Goal: Task Accomplishment & Management: Manage account settings

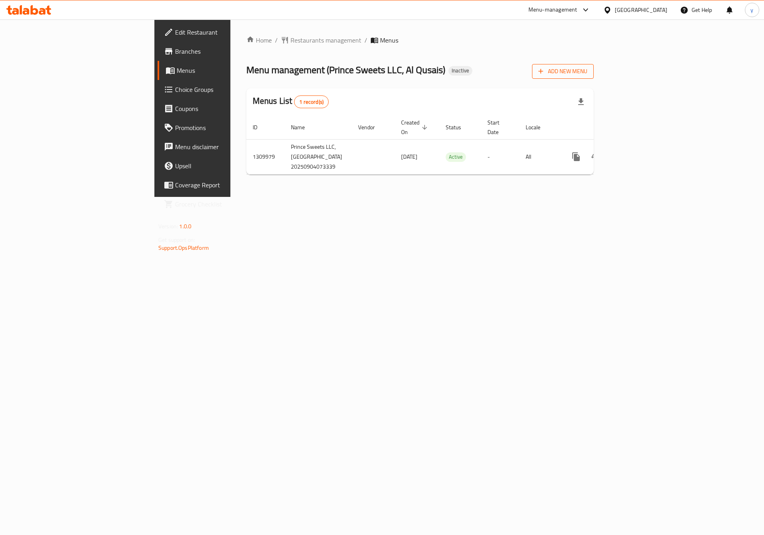
click at [587, 74] on span "Add New Menu" at bounding box center [562, 71] width 49 height 10
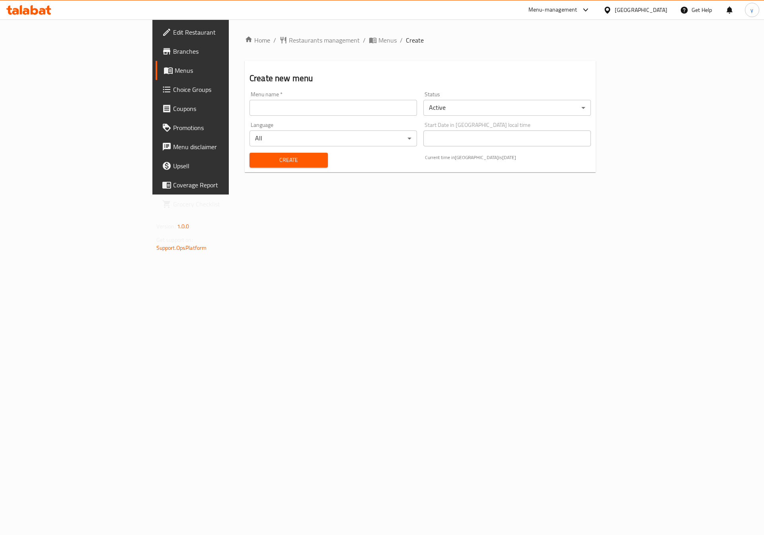
click at [345, 111] on input "text" at bounding box center [332, 108] width 167 height 16
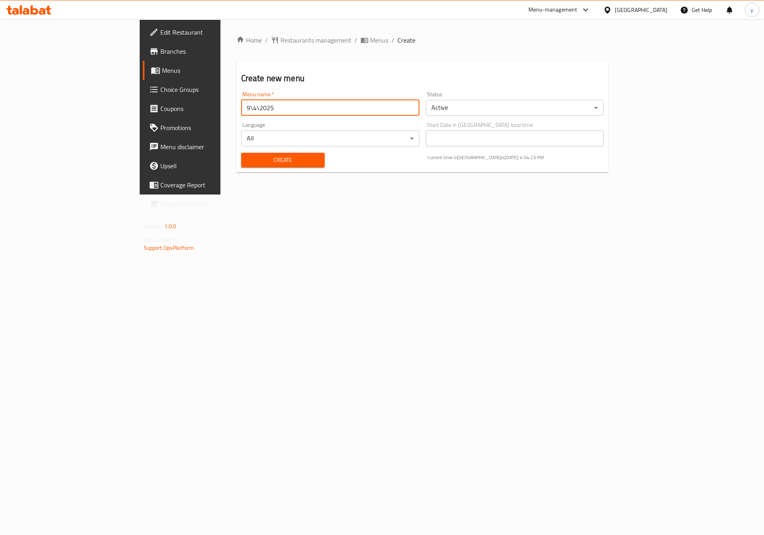
type input "9\4\2025"
click at [260, 155] on span "Create" at bounding box center [282, 160] width 71 height 10
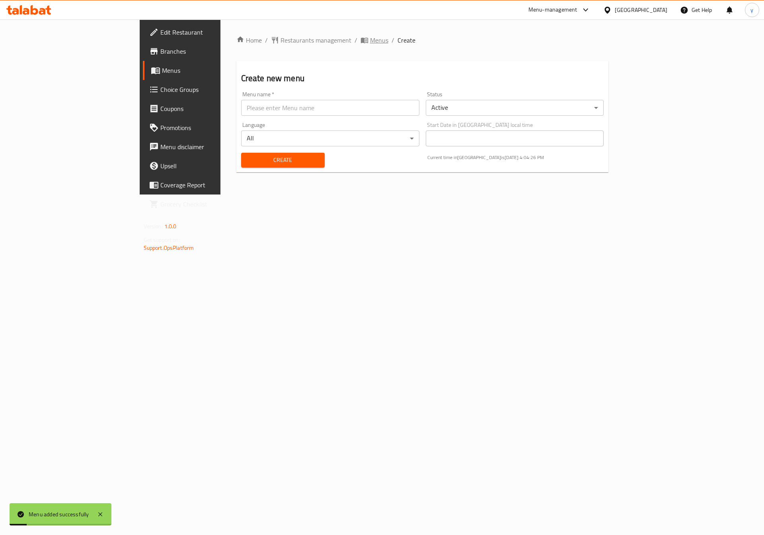
click at [370, 41] on span "Menus" at bounding box center [379, 40] width 18 height 10
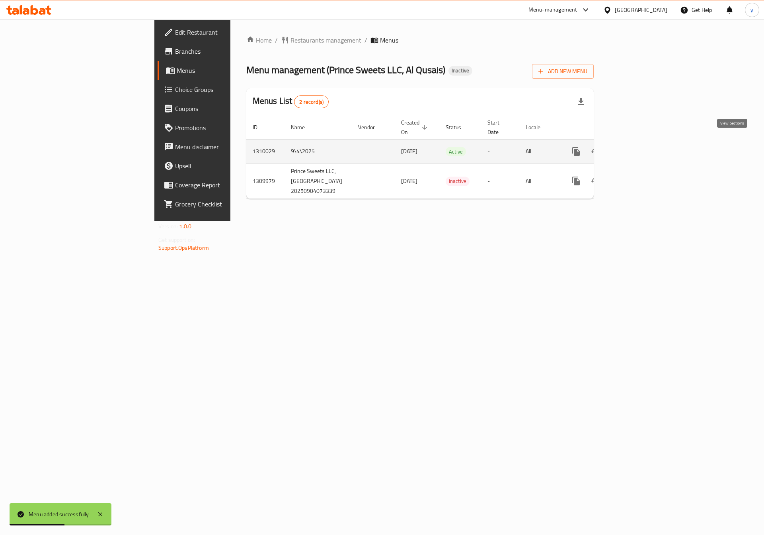
click at [643, 147] on link "enhanced table" at bounding box center [633, 151] width 19 height 19
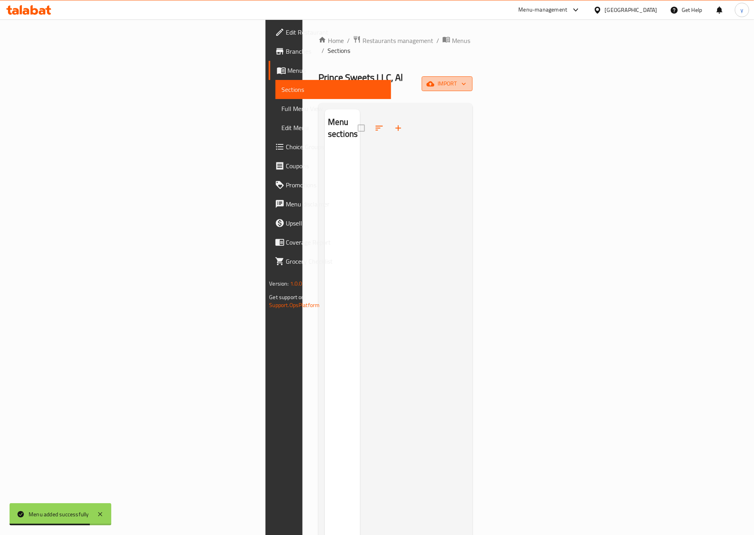
click at [466, 79] on span "import" at bounding box center [447, 84] width 38 height 10
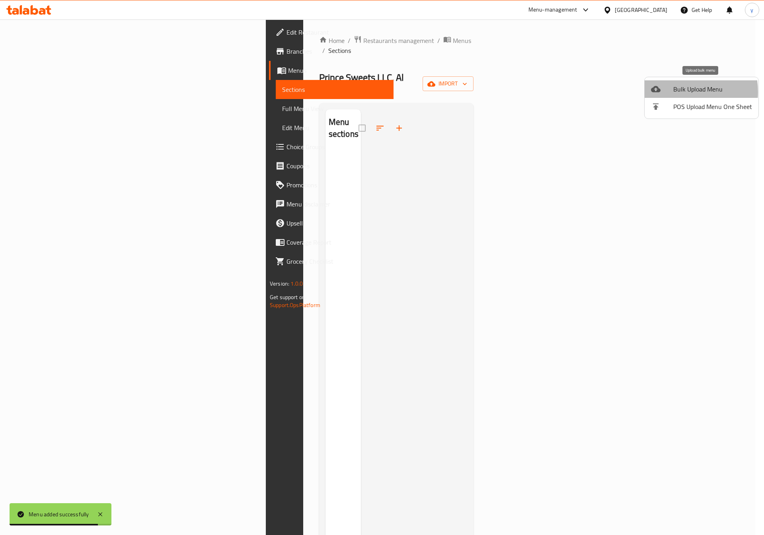
click at [676, 92] on span "Bulk Upload Menu" at bounding box center [712, 89] width 79 height 10
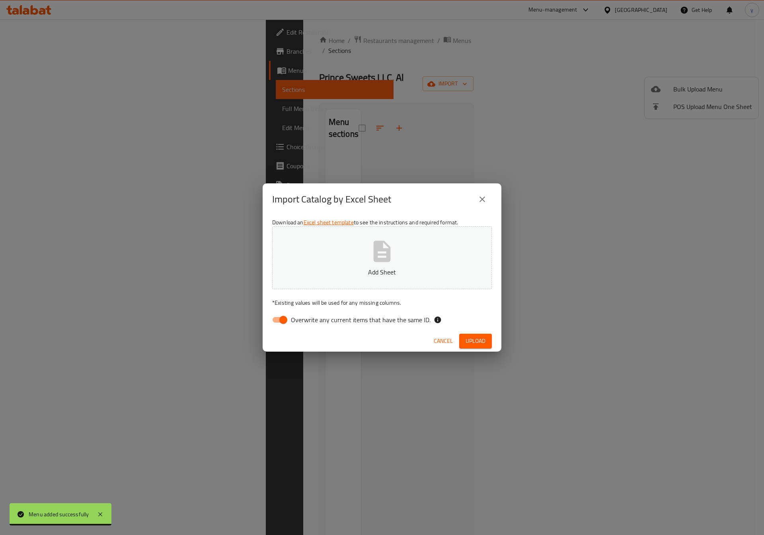
click at [342, 322] on span "Overwrite any current items that have the same ID." at bounding box center [361, 320] width 140 height 10
click at [306, 322] on input "Overwrite any current items that have the same ID." at bounding box center [282, 319] width 45 height 15
checkbox input "false"
click at [380, 260] on icon "button" at bounding box center [381, 251] width 17 height 21
click at [470, 339] on span "Upload" at bounding box center [475, 341] width 20 height 10
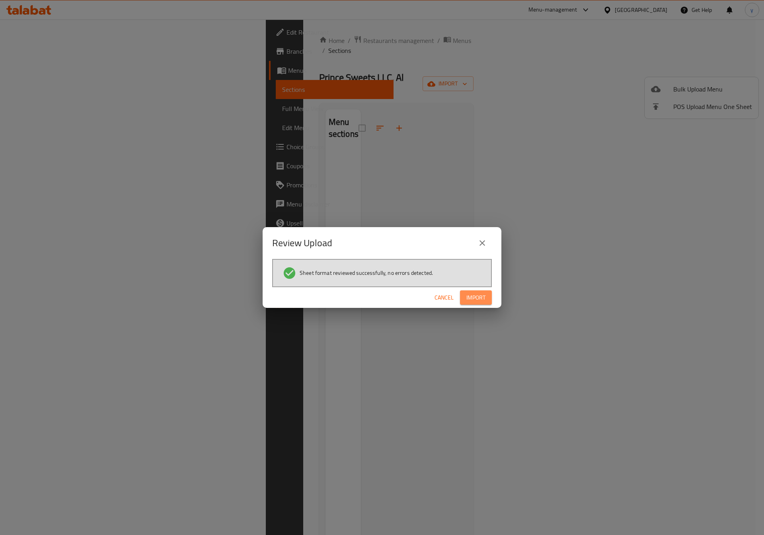
click at [477, 301] on span "Import" at bounding box center [475, 298] width 19 height 10
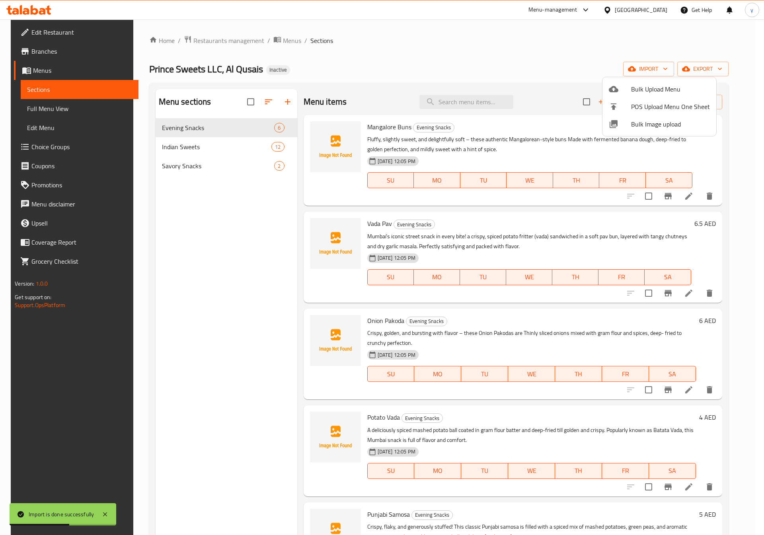
click at [49, 109] on div at bounding box center [382, 267] width 764 height 535
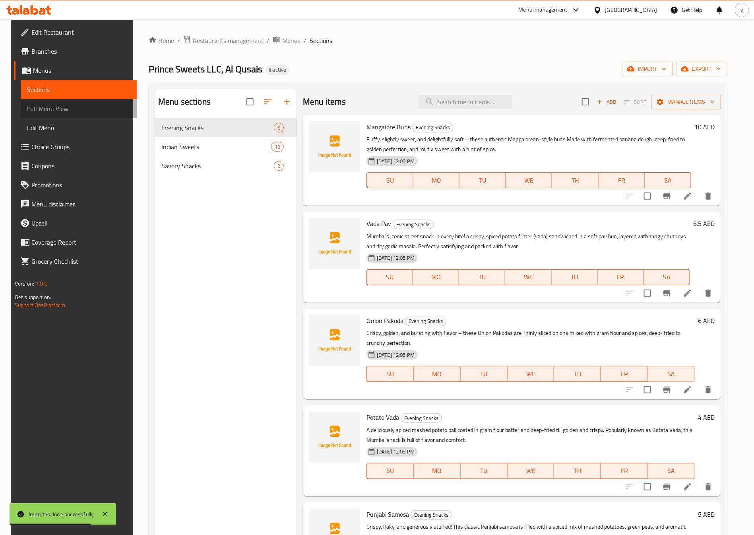
click at [45, 108] on span "Full Menu View" at bounding box center [78, 109] width 103 height 10
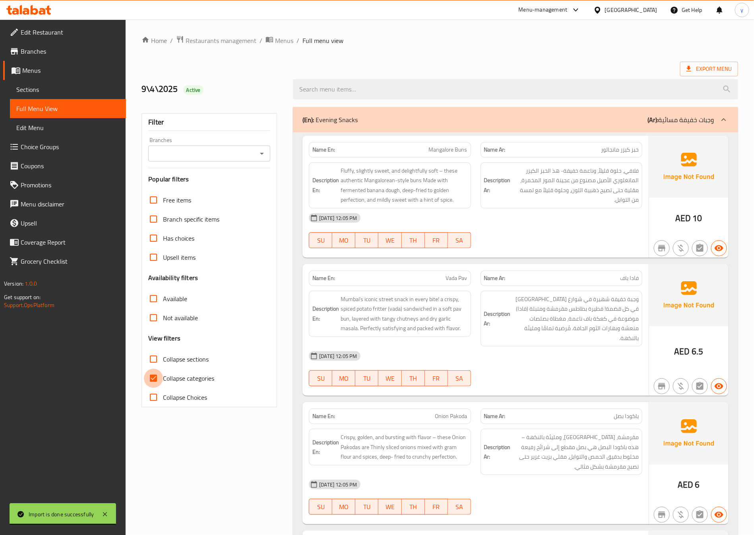
click at [158, 374] on input "Collapse categories" at bounding box center [153, 378] width 19 height 19
checkbox input "false"
click at [71, 89] on span "Sections" at bounding box center [67, 90] width 103 height 10
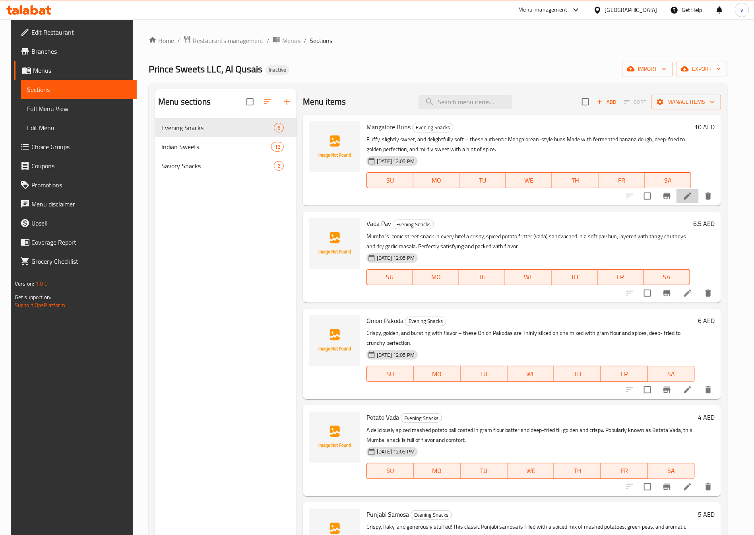
click at [693, 194] on icon at bounding box center [688, 196] width 10 height 10
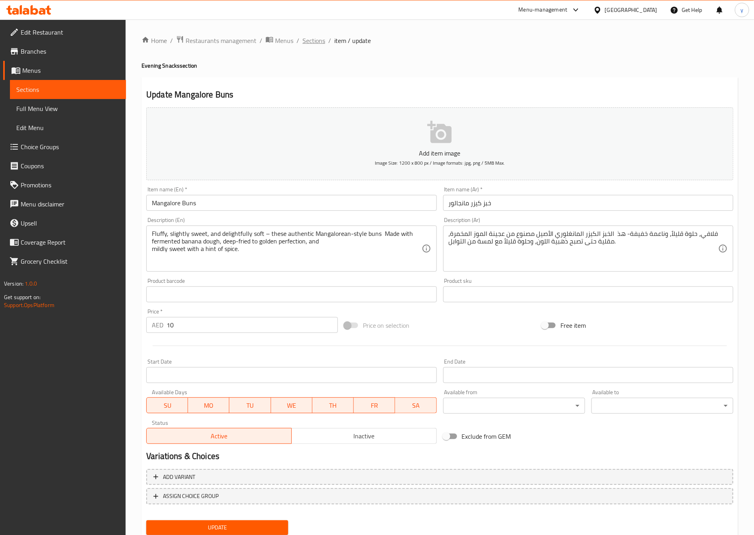
click at [316, 38] on span "Sections" at bounding box center [314, 41] width 23 height 10
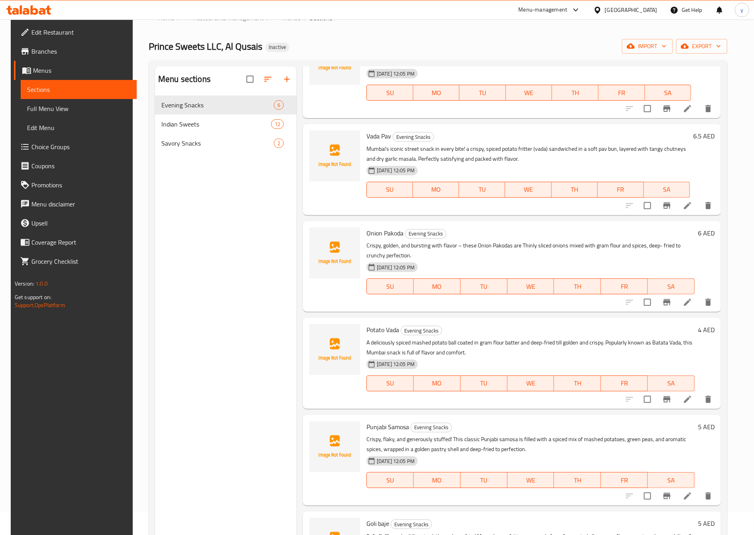
scroll to position [60, 0]
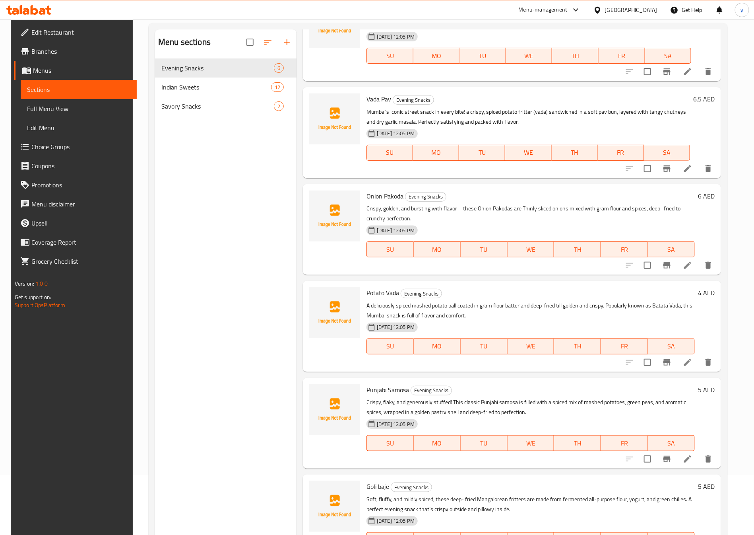
click at [692, 456] on icon at bounding box center [687, 458] width 7 height 7
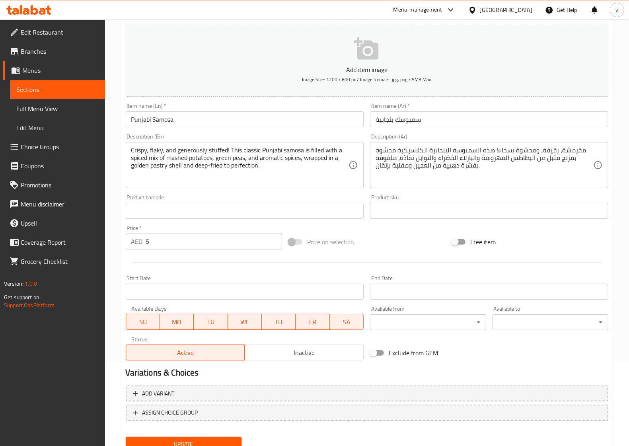
scroll to position [15, 0]
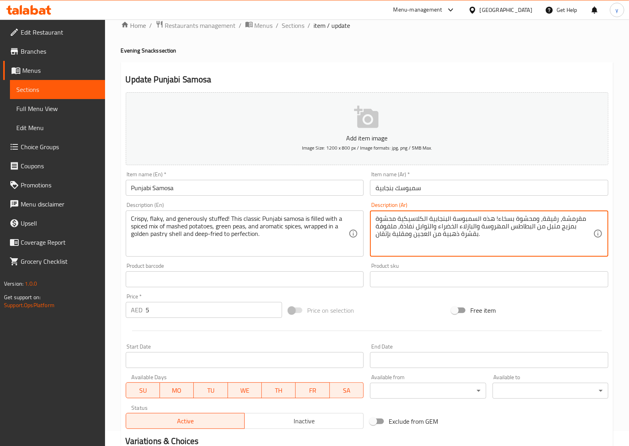
click at [413, 225] on textarea "مقرمشة، رقيقة، ومحشوة بسخاء! هذه السمبوسة البنجابية الكلاسيكية محشوة بمزيج متبل…" at bounding box center [484, 234] width 218 height 38
click at [448, 234] on textarea "مقرمشة، رقيقة، ومحشوة بسخاء! هذه السمبوسة البنجابية الكلاسيكية محشوة بمزيج متبل…" at bounding box center [484, 234] width 218 height 38
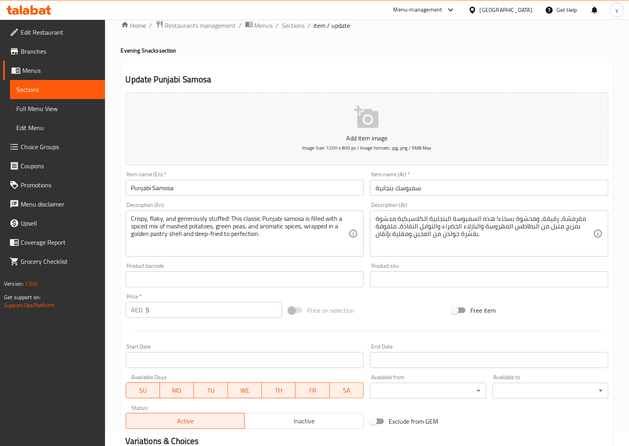
click at [411, 234] on textarea "مقرمشة، رقيقة، ومحشوة بسخاء! هذه السمبوسة البنجابية الكلاسيكية محشوة بمزيج متبل…" at bounding box center [484, 234] width 218 height 38
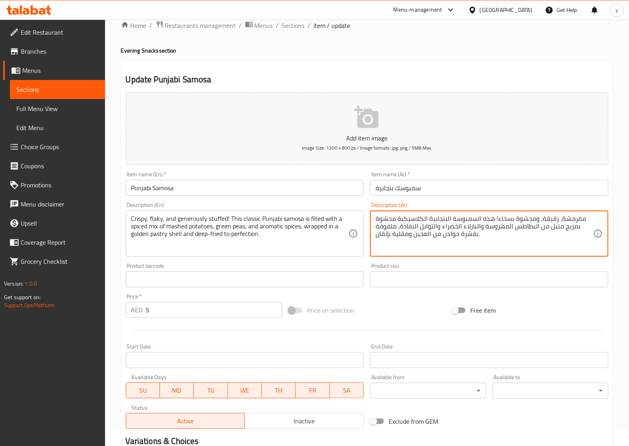
click at [411, 234] on textarea "مقرمشة، رقيقة، ومحشوة بسخاء! هذه السمبوسة البنجابية الكلاسيكية محشوة بمزيج متبل…" at bounding box center [484, 234] width 218 height 38
paste textarea "قلي بزيت غزير"
click at [432, 233] on textarea "مقرمشة، رقيقة، ومحشوة بسخاء! هذه السمبوسة البنجابية الكلاسيكية محشوة بمزيج متبل…" at bounding box center [484, 234] width 218 height 38
click at [390, 233] on textarea "مقرمشة، رقيقة، ومحشوة بسخاء! هذه السمبوسة البنجابية الكلاسيكية محشوة بمزيج متبل…" at bounding box center [484, 234] width 218 height 38
click at [389, 232] on textarea "مقرمشة، رقيقة، ومحشوة بسخاء! هذه السمبوسة البنجابية الكلاسيكية محشوة بمزيج متبل…" at bounding box center [484, 234] width 218 height 38
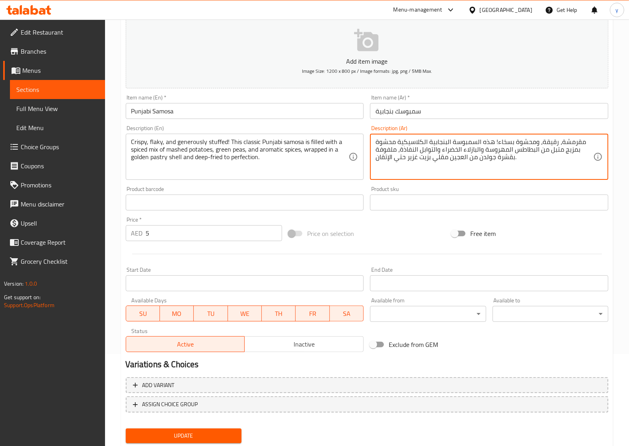
scroll to position [115, 0]
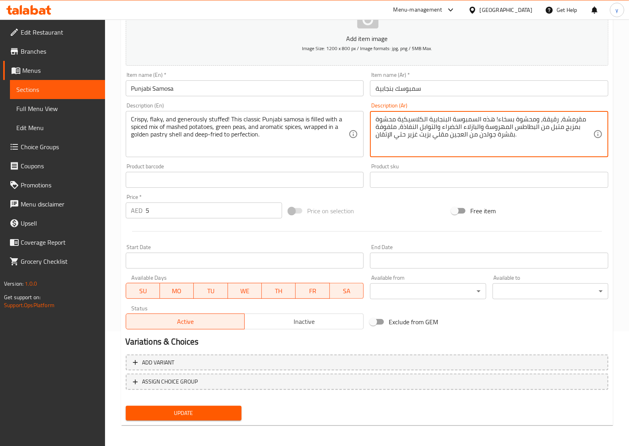
type textarea "مقرمشة، رقيقة، ومحشوة بسخاء! هذه السمبوسة البنجابية الكلاسيكية محشوة بمزيج متبل…"
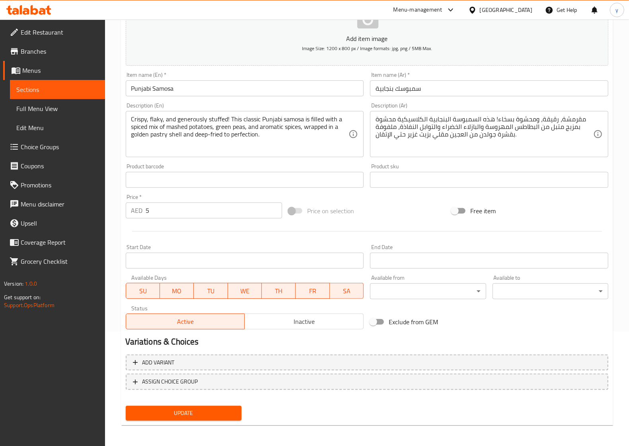
click at [218, 408] on span "Update" at bounding box center [183, 413] width 103 height 10
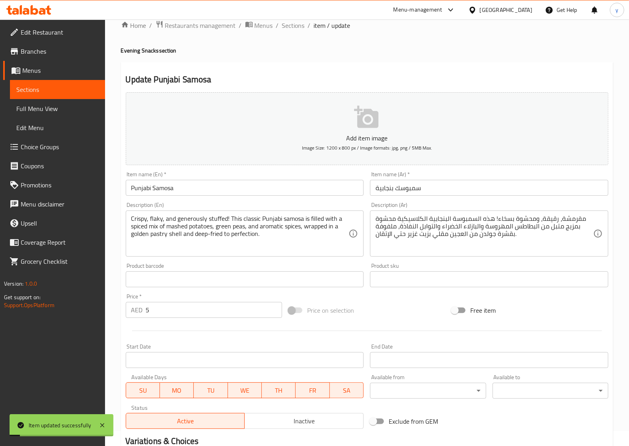
scroll to position [0, 0]
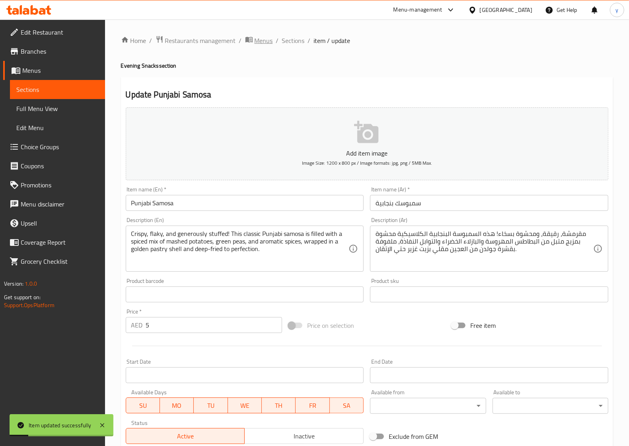
click at [265, 39] on span "Menus" at bounding box center [264, 41] width 18 height 10
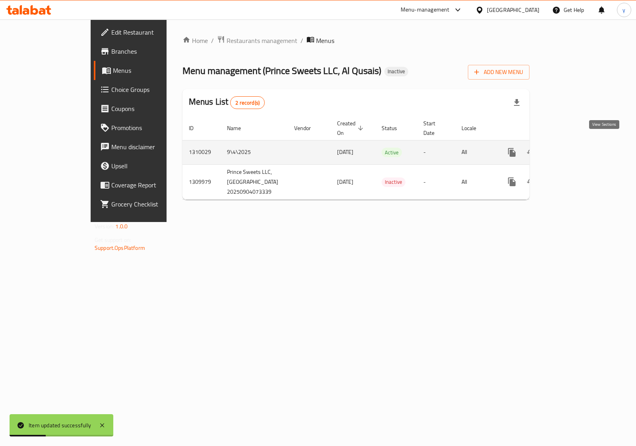
click at [574, 148] on icon "enhanced table" at bounding box center [570, 153] width 10 height 10
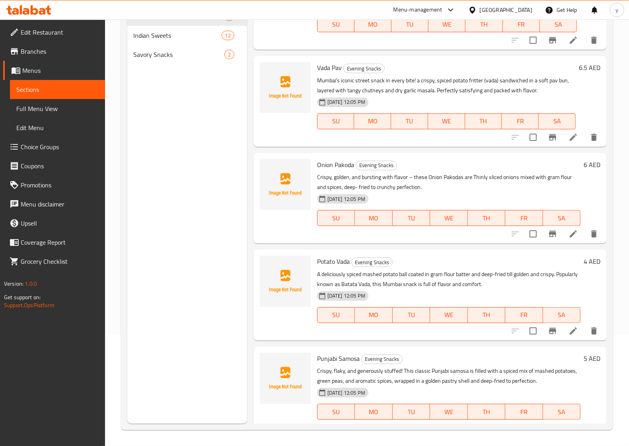
scroll to position [154, 0]
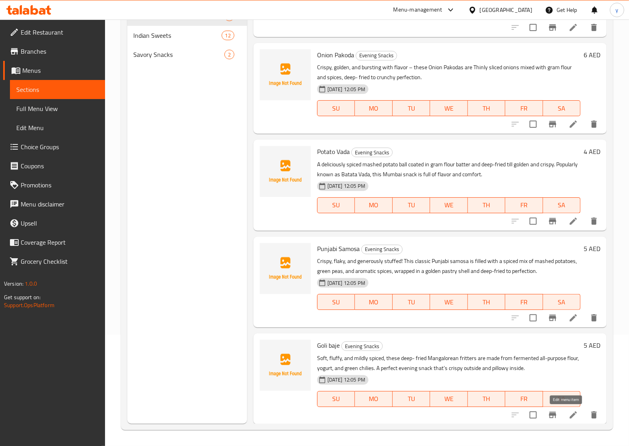
click at [568, 414] on icon at bounding box center [573, 415] width 10 height 10
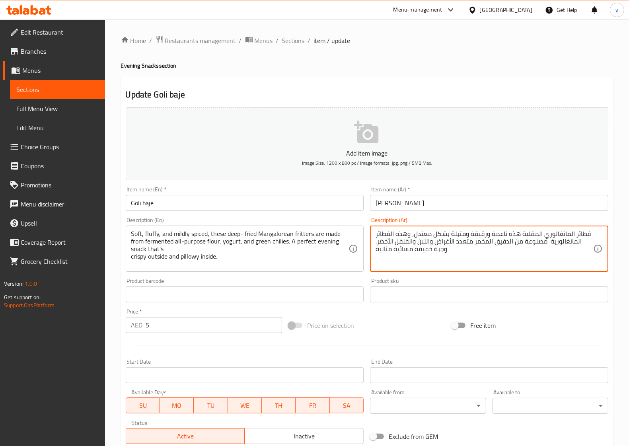
click at [547, 240] on textarea "فطائر المانغالوري المقلية هذه ناعمة ورقيقة ومتبلة بشكل معتدل، وهذه الفطائر الما…" at bounding box center [484, 249] width 218 height 38
click at [547, 241] on textarea "فطائر المانغالوري المقلية هذه ناعمة ورقيقة ومتبلة بشكل معتدل، وهذه الفطائر الما…" at bounding box center [484, 249] width 218 height 38
click at [547, 242] on textarea "فطائر المانغالوري المقلية هذه ناعمة ورقيقة ومتبلة بشكل معتدل، وهذه الفطائر الما…" at bounding box center [484, 249] width 218 height 38
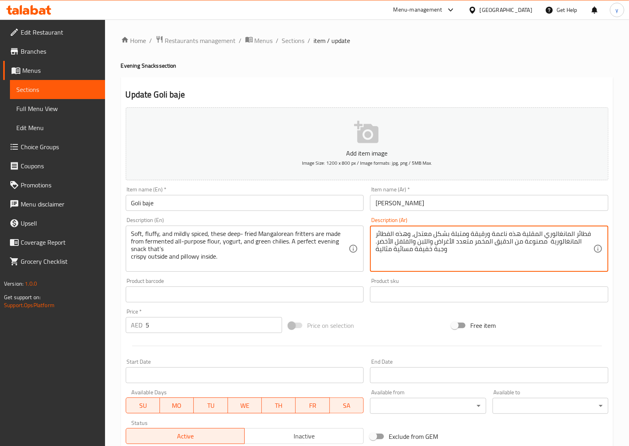
click at [547, 242] on textarea "فطائر المانغالوري المقلية هذه ناعمة ورقيقة ومتبلة بشكل معتدل، وهذه الفطائر الما…" at bounding box center [484, 249] width 218 height 38
drag, startPoint x: 553, startPoint y: 255, endPoint x: 546, endPoint y: 255, distance: 7.6
click at [552, 255] on textarea "فطائر المانغالوري المقلية هذه ناعمة ورقيقة ومتبلة بشكل معتدل، وهذه الفطائر الما…" at bounding box center [484, 249] width 218 height 38
click at [516, 245] on textarea "فطائر المانغالوري المقلية هذه ناعمة ورقيقة ومتبلة بشكل معتدل، وهذه الفطائر الما…" at bounding box center [484, 249] width 218 height 38
click at [548, 241] on textarea "فطائر المانغالوري المقلية هذه ناعمة ورقيقة ومتبلة بشكل معتدل، وهذه الفطائر الما…" at bounding box center [484, 249] width 218 height 38
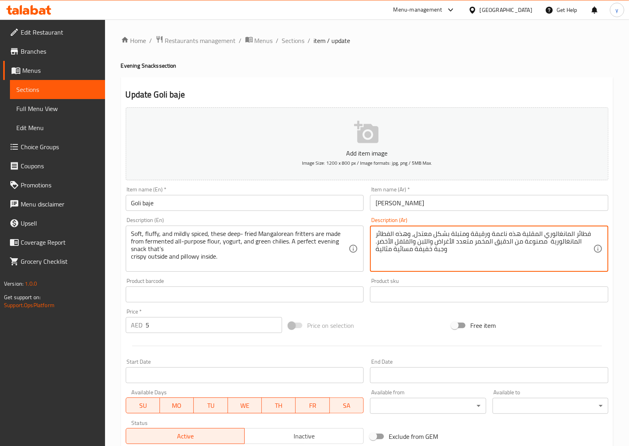
paste textarea "مقلي بزيت غزير"
click at [548, 241] on textarea "فطائر المانغالوري المقلية هذه ناعمة ورقيقة ومتبلة بشكل معتدل، وهذه الفطائر الما…" at bounding box center [484, 249] width 218 height 38
click at [532, 241] on textarea "فطائر المانغالوري المقلية هذه ناعمة ورقيقة ومتبلة بشكل معتدل، وهذه الفطائر الما…" at bounding box center [484, 249] width 218 height 38
type textarea "فطائر المانغالوري المقلية هذه ناعمة ورقيقة ومتبلة بشكل معتدل، وهذه الفطائر الما…"
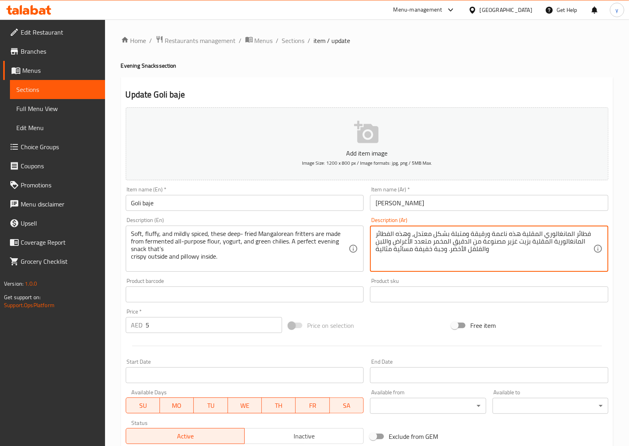
click at [47, 54] on span "Branches" at bounding box center [60, 52] width 78 height 10
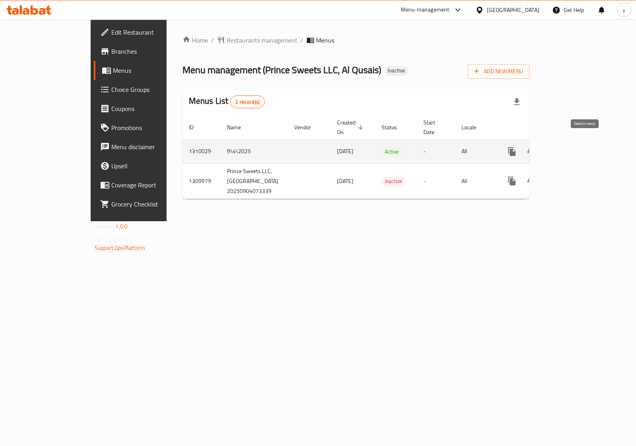
click at [560, 144] on button "enhanced table" at bounding box center [550, 151] width 19 height 19
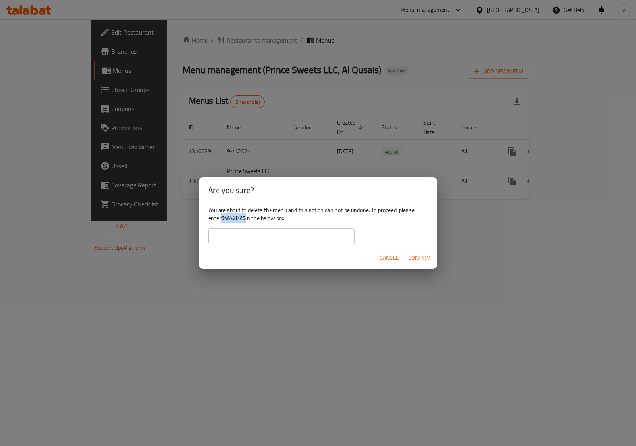
drag, startPoint x: 246, startPoint y: 218, endPoint x: 223, endPoint y: 220, distance: 22.4
click at [223, 220] on b "9\4\2025" at bounding box center [234, 218] width 24 height 10
copy b "9\4\2025"
click at [247, 241] on input "text" at bounding box center [281, 236] width 146 height 16
paste input "9\4\2025"
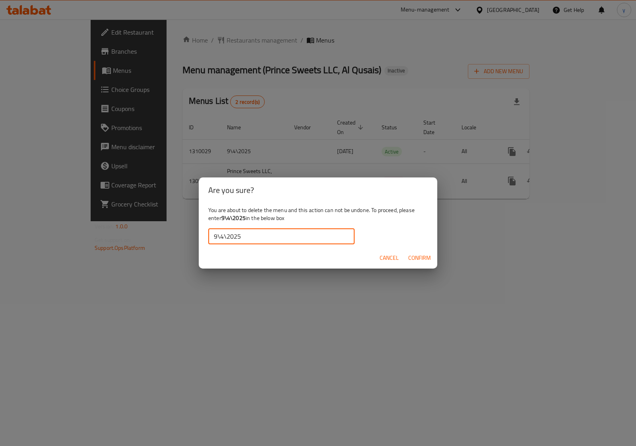
type input "9\4\2025"
click at [422, 253] on span "Confirm" at bounding box center [419, 258] width 23 height 10
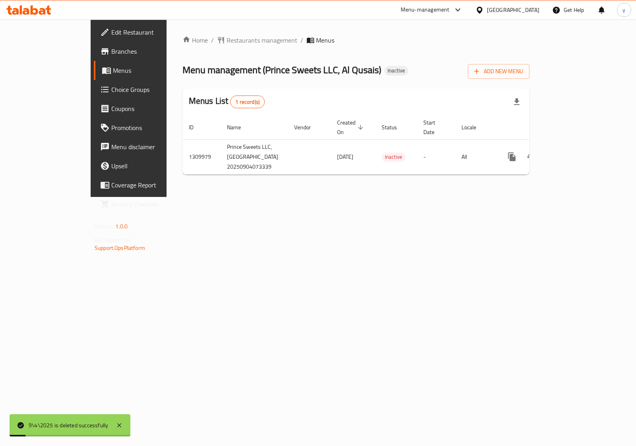
click at [111, 47] on span "Branches" at bounding box center [150, 52] width 79 height 10
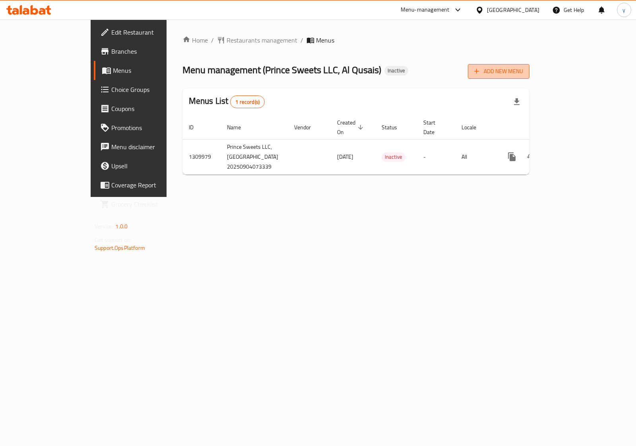
click at [523, 70] on span "Add New Menu" at bounding box center [498, 71] width 49 height 10
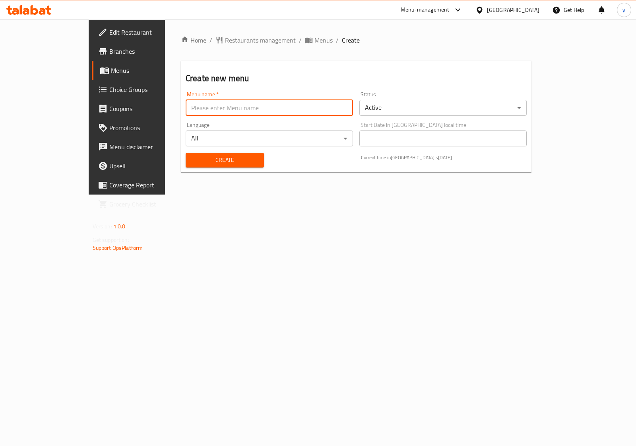
click at [287, 109] on input "text" at bounding box center [269, 108] width 167 height 16
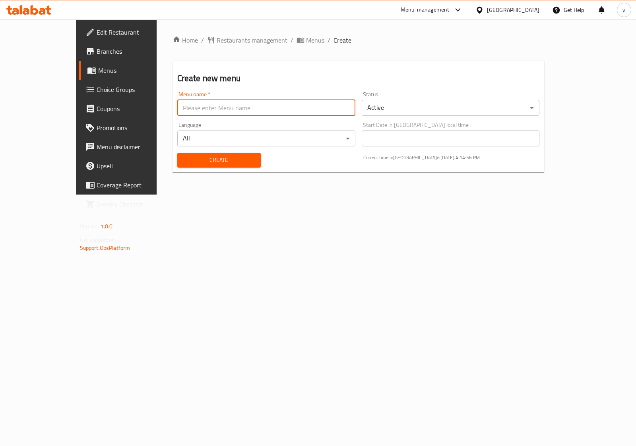
type input "9\4\2025"
click at [215, 160] on span "Create" at bounding box center [219, 160] width 71 height 10
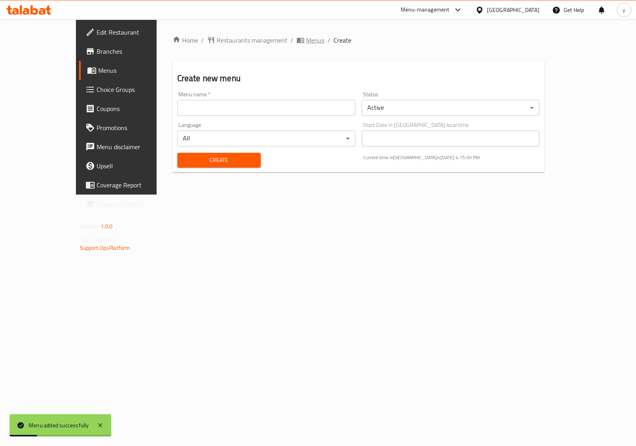
click at [301, 40] on icon "breadcrumb" at bounding box center [302, 40] width 2 height 3
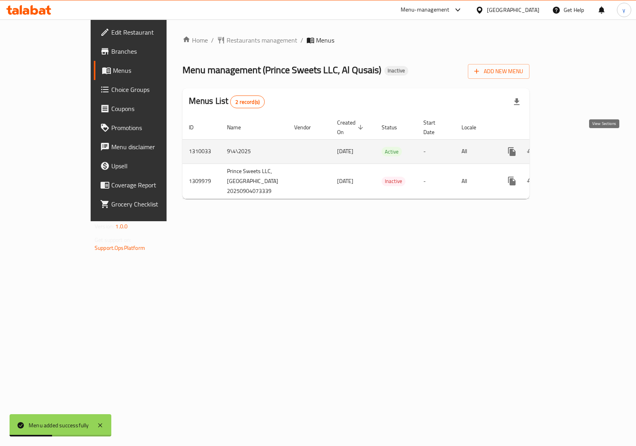
click at [574, 147] on icon "enhanced table" at bounding box center [570, 152] width 10 height 10
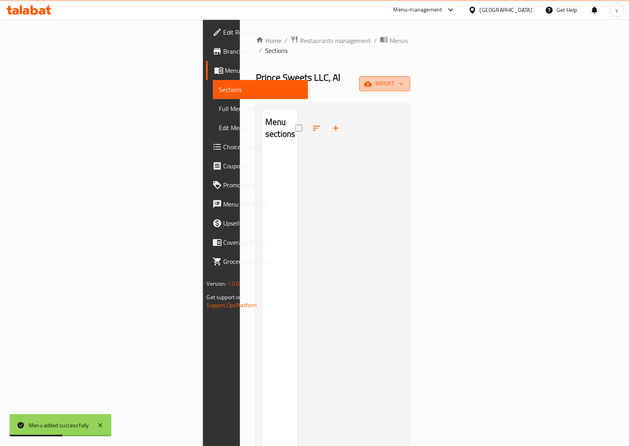
click at [404, 79] on span "import" at bounding box center [384, 84] width 38 height 10
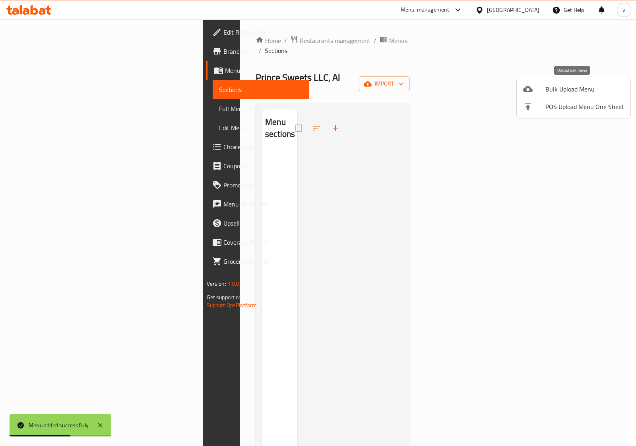
click at [563, 84] on span "Bulk Upload Menu" at bounding box center [585, 89] width 79 height 10
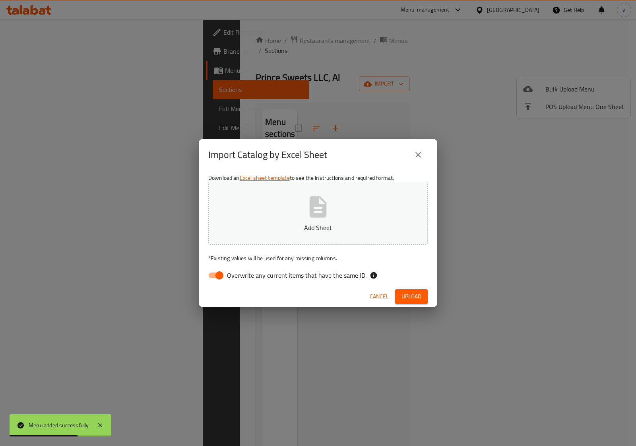
click at [321, 214] on icon "button" at bounding box center [318, 206] width 17 height 21
click at [218, 278] on input "Overwrite any current items that have the same ID." at bounding box center [219, 275] width 45 height 15
checkbox input "false"
click at [406, 295] on span "Upload" at bounding box center [412, 296] width 20 height 10
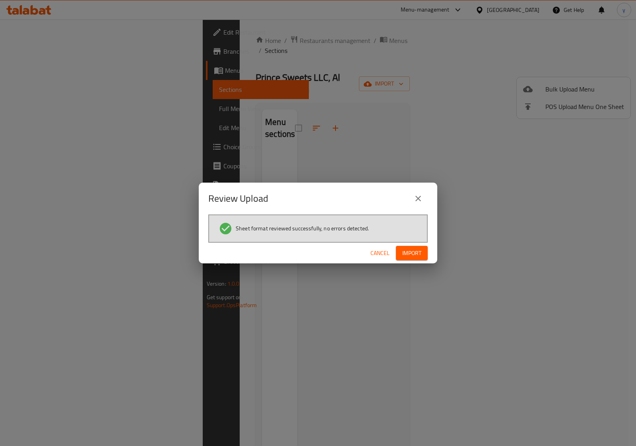
click at [420, 253] on span "Import" at bounding box center [411, 253] width 19 height 10
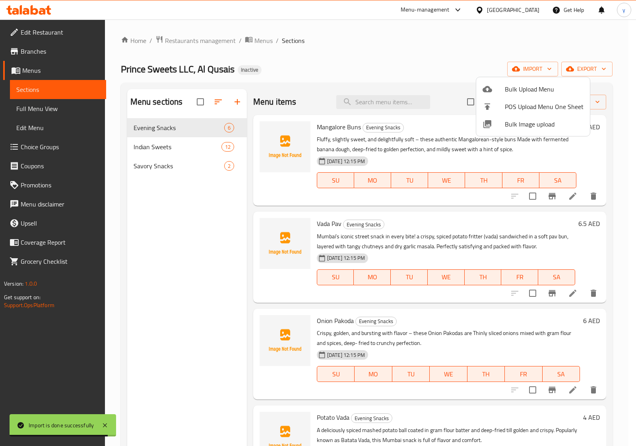
drag, startPoint x: 603, startPoint y: 311, endPoint x: 603, endPoint y: 327, distance: 16.3
click at [603, 327] on div at bounding box center [318, 223] width 636 height 446
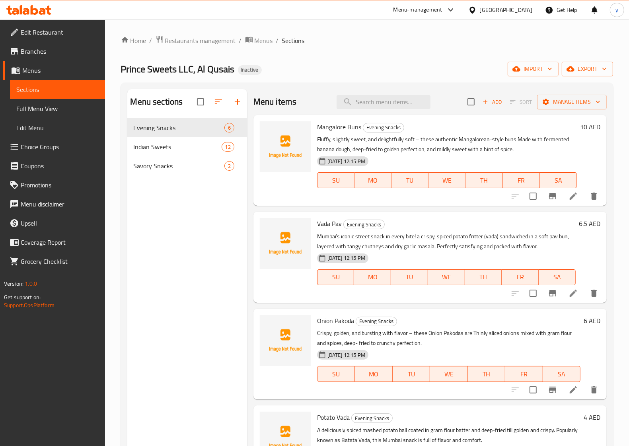
drag, startPoint x: 213, startPoint y: 247, endPoint x: 398, endPoint y: 240, distance: 185.1
click at [209, 182] on div "Menu sections Evening Snacks 6 Indian Sweets 12 Savory Snacks 2" at bounding box center [187, 312] width 120 height 446
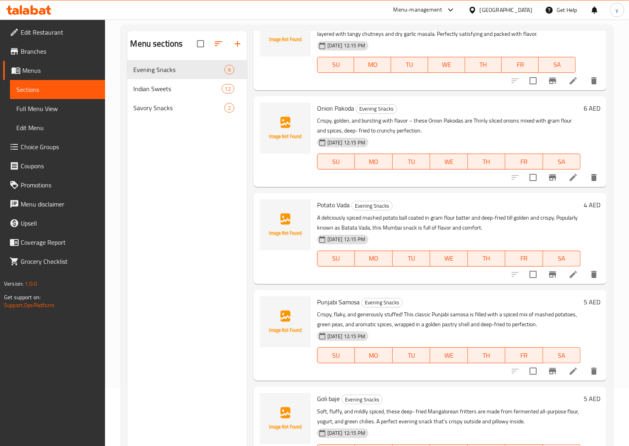
scroll to position [112, 0]
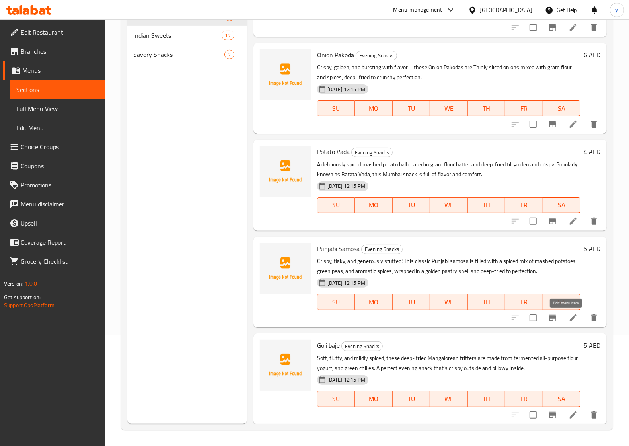
click at [568, 317] on icon at bounding box center [573, 318] width 10 height 10
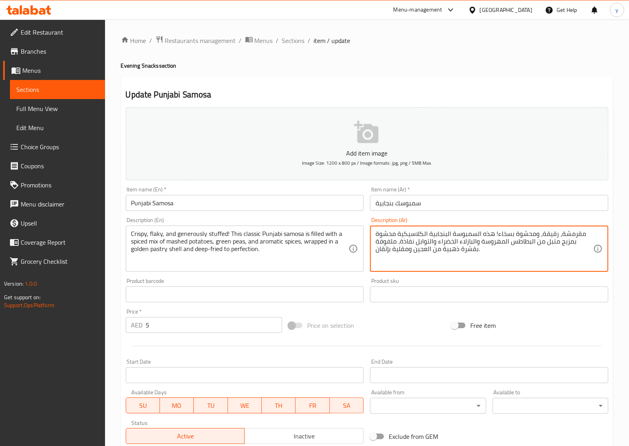
click at [449, 249] on textarea "مقرمشة، رقيقة، ومحشوة بسخاء! هذه السمبوسة البنجابية الكلاسيكية محشوة بمزيج متبل…" at bounding box center [484, 249] width 218 height 38
click at [391, 248] on textarea "مقرمشة، رقيقة، ومحشوة بسخاء! هذه السمبوسة البنجابية الكلاسيكية محشوة بمزيج متبل…" at bounding box center [484, 249] width 218 height 38
click at [390, 249] on textarea "مقرمشة، رقيقة، ومحشوة بسخاء! هذه السمبوسة البنجابية الكلاسيكية محشوة بمزيج متبل…" at bounding box center [484, 249] width 218 height 38
click at [388, 249] on textarea "مقرمشة، رقيقة، ومحشوة بسخاء! هذه السمبوسة البنجابية الكلاسيكية محشوة بمزيج متبل…" at bounding box center [484, 249] width 218 height 38
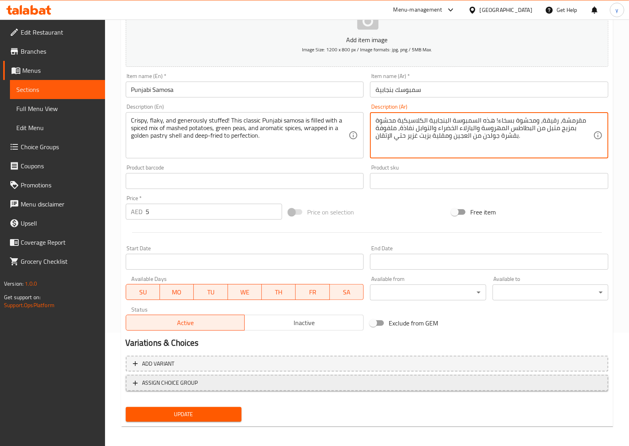
scroll to position [115, 0]
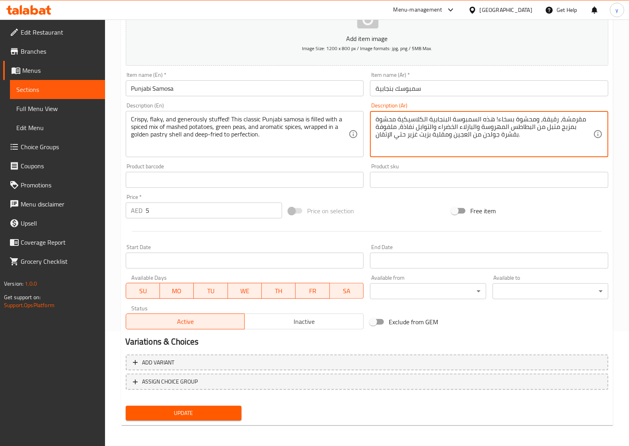
type textarea "مقرمشة، رقيقة، ومحشوة بسخاء! هذه السمبوسة البنجابية الكلاسيكية محشوة بمزيج متبل…"
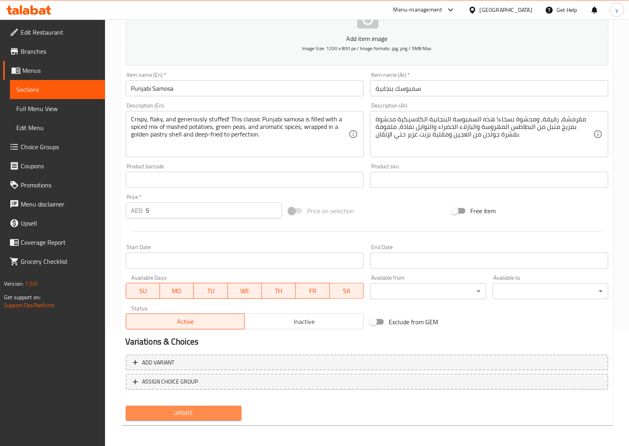
click at [188, 408] on span "Update" at bounding box center [183, 413] width 103 height 10
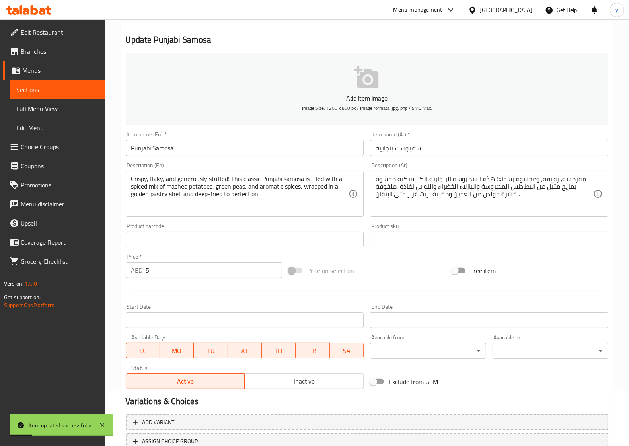
scroll to position [0, 0]
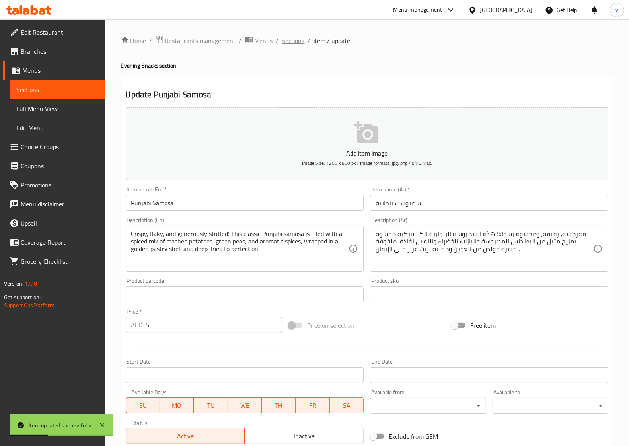
click at [297, 38] on span "Sections" at bounding box center [293, 41] width 23 height 10
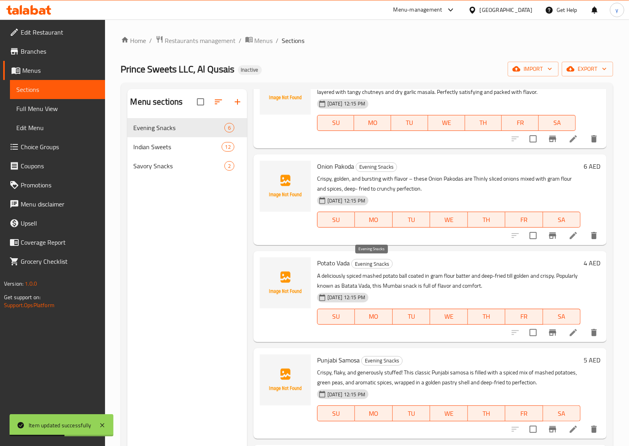
scroll to position [112, 0]
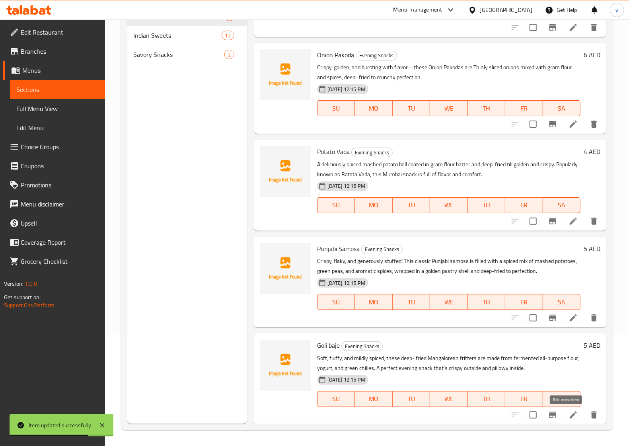
click at [570, 416] on icon at bounding box center [573, 415] width 10 height 10
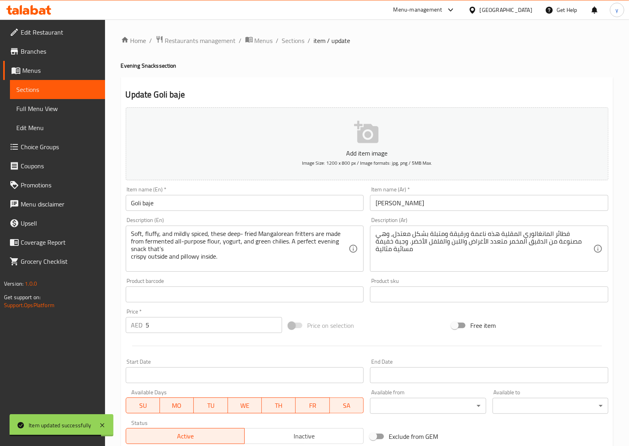
scroll to position [50, 0]
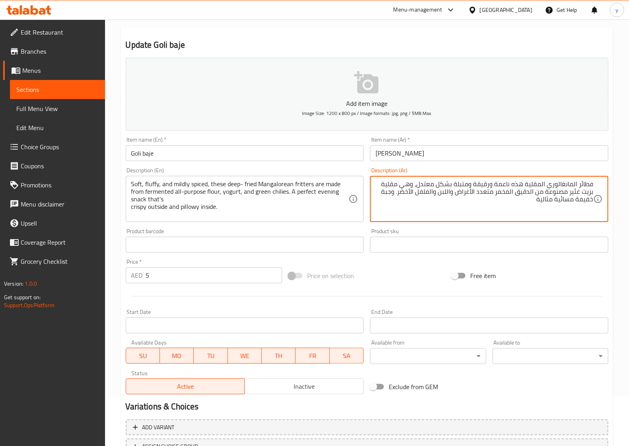
click at [575, 191] on textarea "فطائر المانغالوري المقلية هذه ناعمة ورقيقة ومتبلة بشكل معتدل، وهي مقلية بزيت غئ…" at bounding box center [484, 199] width 218 height 38
click at [573, 192] on textarea "فطائر المانغالوري المقلية هذه ناعمة ورقيقة ومتبلة بشكل معتدل، وهي مقلية بزيت غئ…" at bounding box center [484, 199] width 218 height 38
type textarea "فطائر المانغالوري المقلية هذه ناعمة ورقيقة ومتبلة بشكل معتدل، وهي مقلية بزيت غز…"
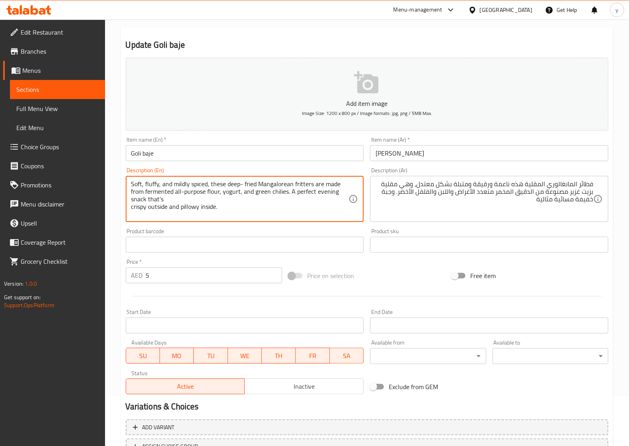
drag, startPoint x: 231, startPoint y: 206, endPoint x: 187, endPoint y: 208, distance: 44.2
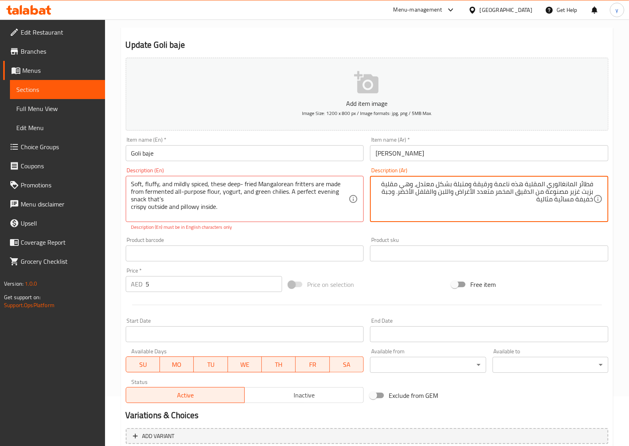
click at [514, 199] on textarea "فطائر المانغالوري المقلية هذه ناعمة ورقيقة ومتبلة بشكل معتدل، وهي مقلية بزيت غز…" at bounding box center [484, 199] width 218 height 38
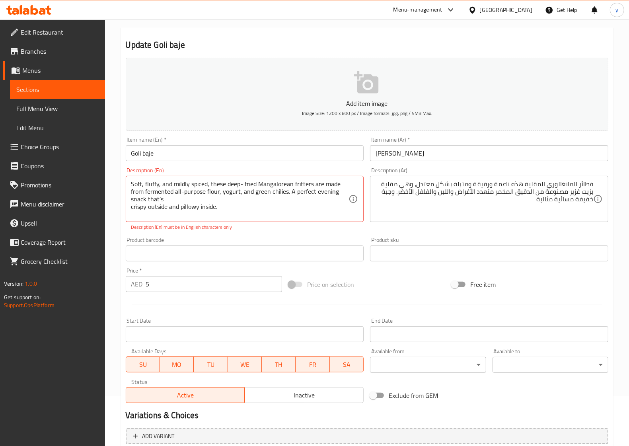
click at [127, 205] on div "Soft, fluffy, and mildly spiced, these deep- fried Mangalorean fritters are mad…" at bounding box center [245, 199] width 238 height 46
click at [140, 212] on textarea "Soft, fluffy, and mildly spiced, these deep- fried Mangalorean fritters are mad…" at bounding box center [240, 199] width 218 height 38
click at [132, 206] on textarea "Soft, fluffy, and mildly spiced, these deep- fried Mangalorean fritters are mad…" at bounding box center [240, 199] width 218 height 38
type textarea "Soft, fluffy, and mildly spiced, these deep- fried Mangalorean fritters are mad…"
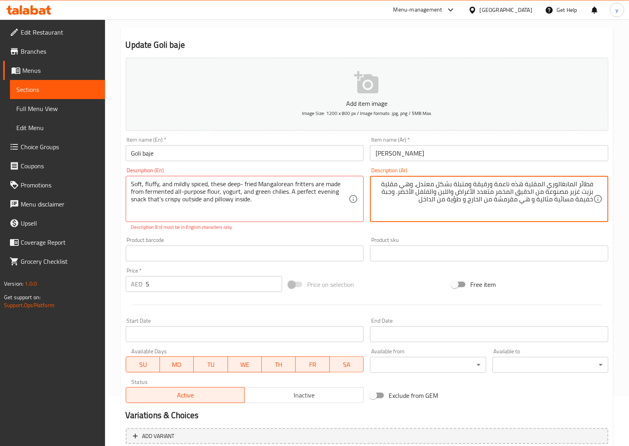
click at [454, 202] on textarea "فطائر المانغالوري المقلية هذه ناعمة ورقيقة ومتبلة بشكل معتدل، وهي مقلية بزيت غز…" at bounding box center [484, 199] width 218 height 38
type textarea "فطائر المانغالوري المقلية هذه ناعمة ورقيقة ومتبلة بشكل معتدل، وهي مقلية بزيت غز…"
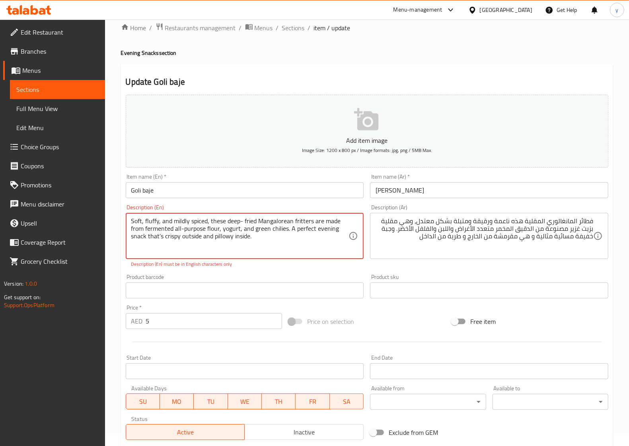
scroll to position [0, 0]
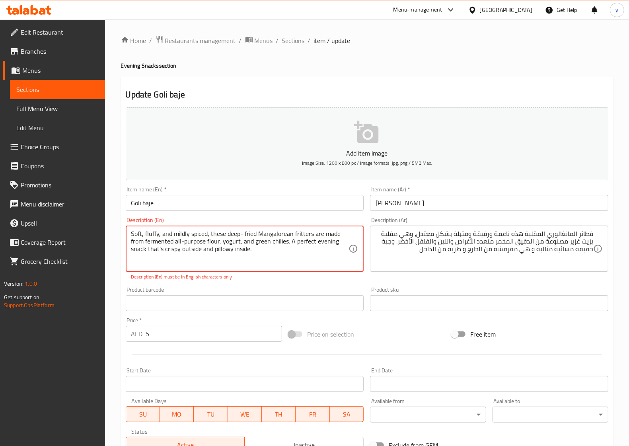
click at [223, 249] on textarea "Soft, fluffy, and mildly spiced, these deep- fried Mangalorean fritters are mad…" at bounding box center [240, 249] width 218 height 38
click at [227, 253] on textarea "Soft, fluffy, and mildly spiced, these deep- fried Mangalorean fritters are mad…" at bounding box center [240, 249] width 218 height 38
click at [259, 251] on textarea "Soft, fluffy, and mildly spiced, these deep- fried Mangalorean fritters are mad…" at bounding box center [240, 249] width 218 height 38
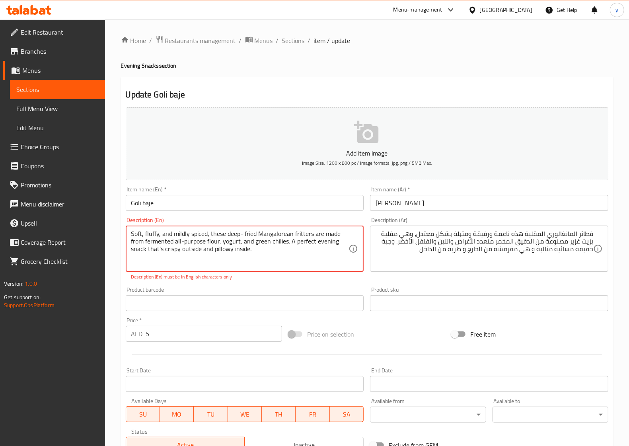
click at [216, 249] on textarea "Soft, fluffy, and mildly spiced, these deep- fried Mangalorean fritters are mad…" at bounding box center [240, 249] width 218 height 38
click at [217, 251] on textarea "Soft, fluffy, and mildly spiced, these deep- fried Mangalorean fritters are mad…" at bounding box center [240, 249] width 218 height 38
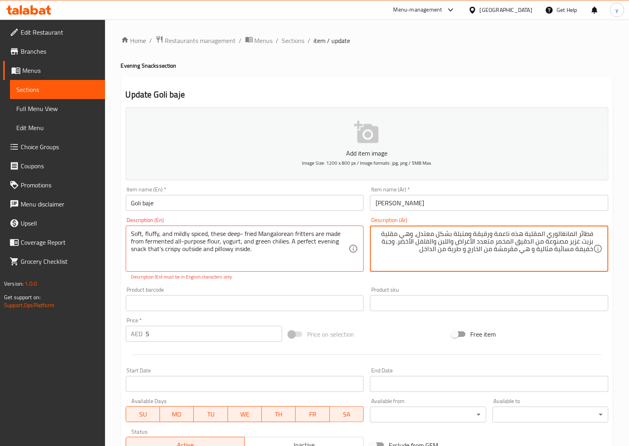
click at [457, 249] on textarea "فطائر المانغالوري المقلية هذه ناعمة ورقيقة ومتبلة بشكل معتدل، وهي مقلية بزيت غز…" at bounding box center [484, 249] width 218 height 38
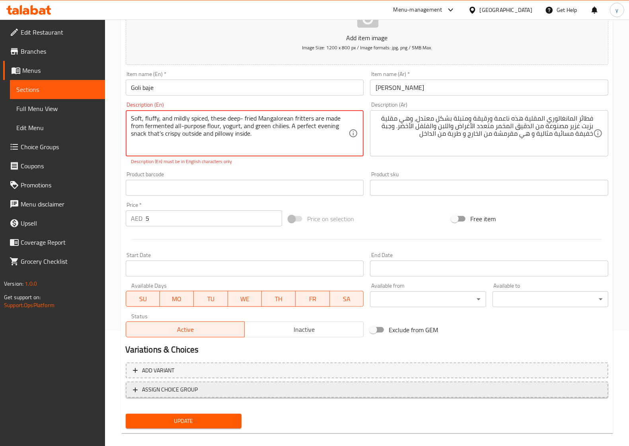
scroll to position [124, 0]
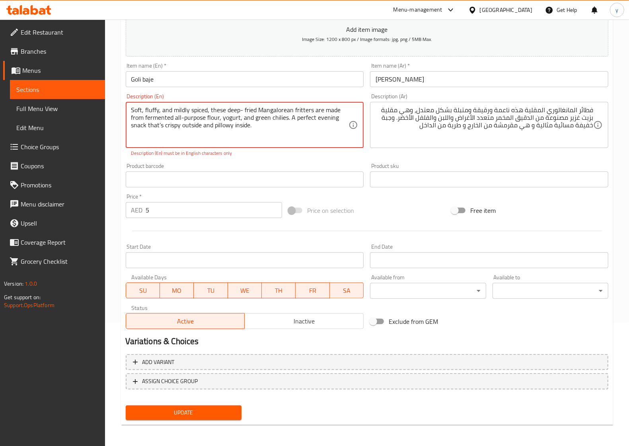
click at [214, 409] on span "Update" at bounding box center [183, 413] width 103 height 10
click at [202, 410] on span "Update" at bounding box center [183, 413] width 103 height 10
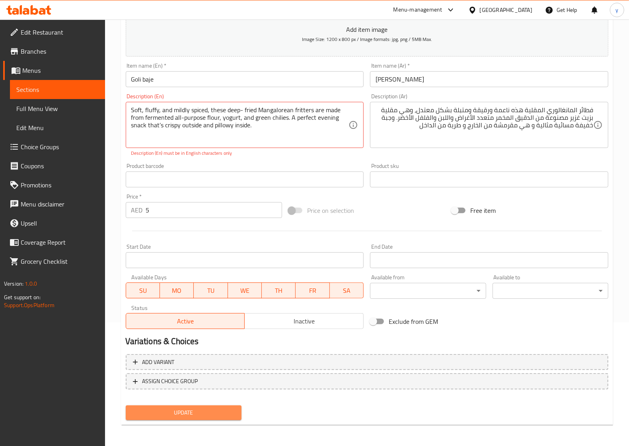
click at [197, 408] on span "Update" at bounding box center [183, 413] width 103 height 10
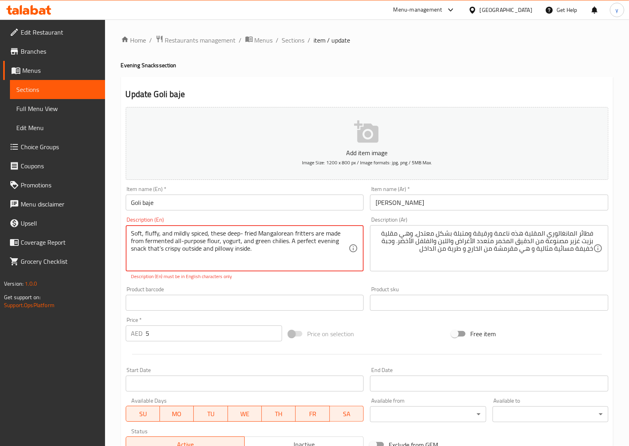
scroll to position [0, 0]
click at [286, 41] on span "Sections" at bounding box center [293, 41] width 23 height 10
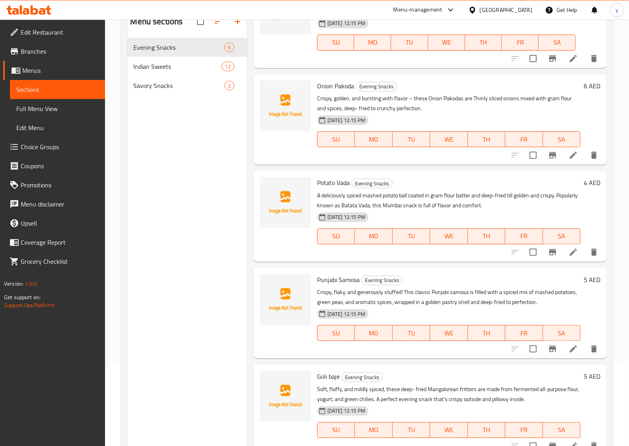
scroll to position [112, 0]
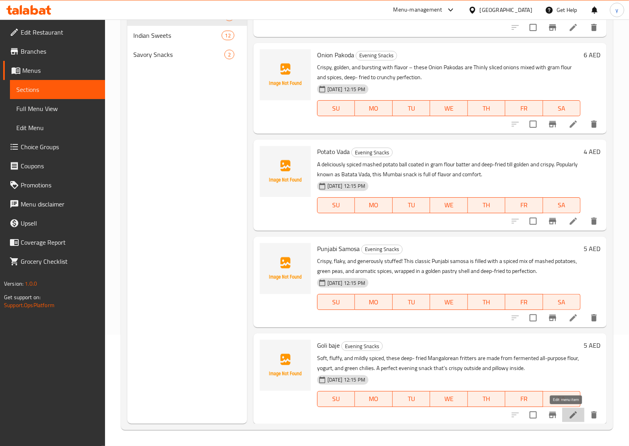
click at [569, 413] on icon at bounding box center [572, 414] width 7 height 7
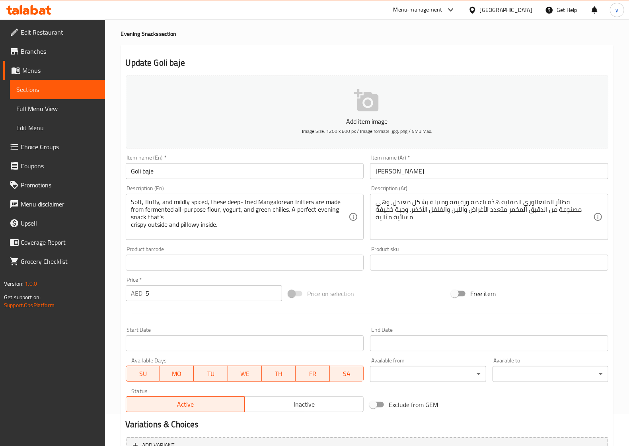
scroll to position [50, 0]
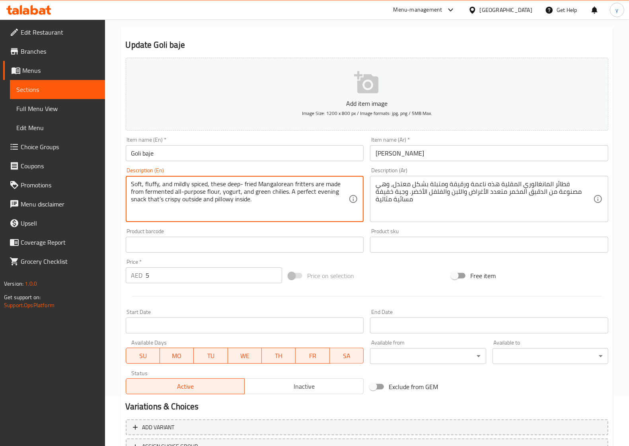
click at [339, 211] on textarea "Soft, fluffy, and mildly spiced, these deep- fried Mangalorean fritters are mad…" at bounding box center [240, 199] width 218 height 38
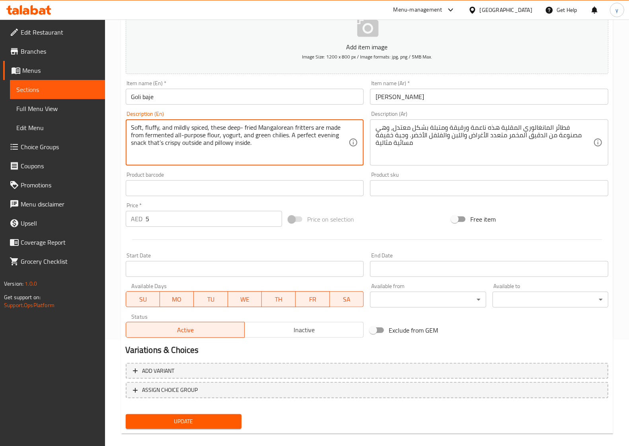
scroll to position [115, 0]
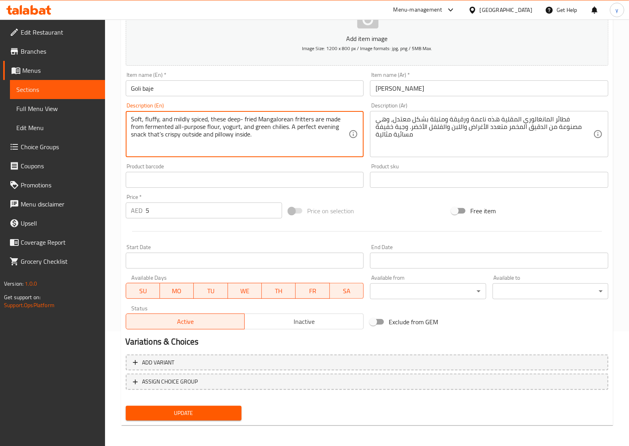
type textarea "Soft, fluffy, and mildly spiced, these deep- fried Mangalorean fritters are mad…"
click at [205, 414] on button "Update" at bounding box center [184, 413] width 116 height 15
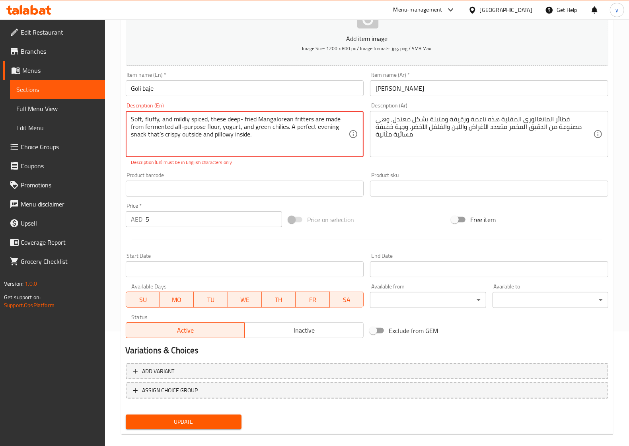
click at [259, 138] on textarea "Soft, fluffy, and mildly spiced, these deep- fried Mangalorean fritters are mad…" at bounding box center [240, 134] width 218 height 38
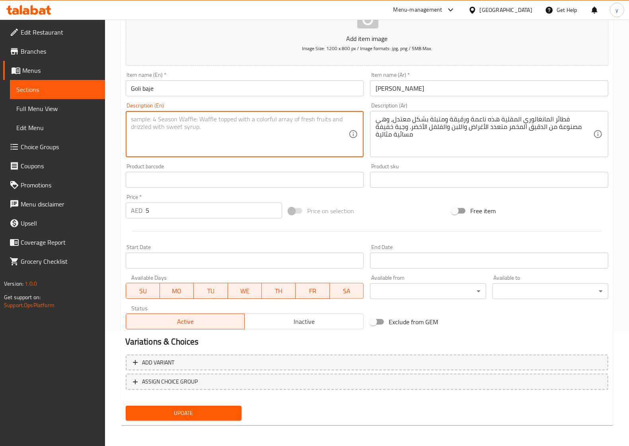
paste textarea "Soft, fluffy, and mildly spiced, these deep- fried Mangalorean fritters are mad…"
type textarea "Soft, fluffy, and mildly spiced, these deep- fried Mangalorean fritters are mad…"
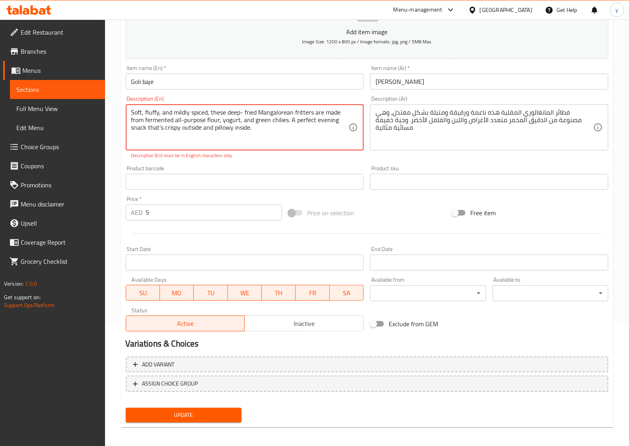
scroll to position [124, 0]
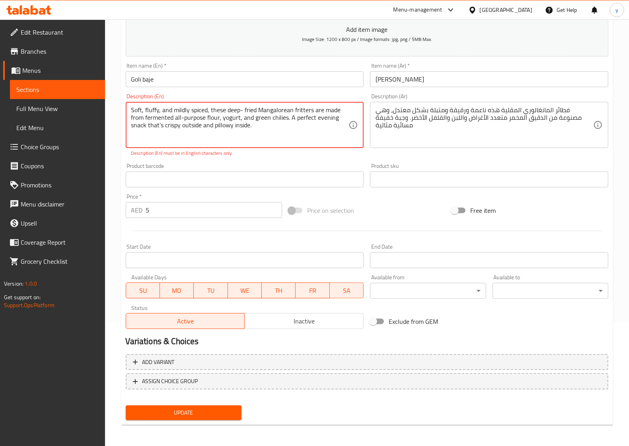
click at [190, 409] on span "Update" at bounding box center [183, 413] width 103 height 10
click at [189, 408] on span "Update" at bounding box center [183, 413] width 103 height 10
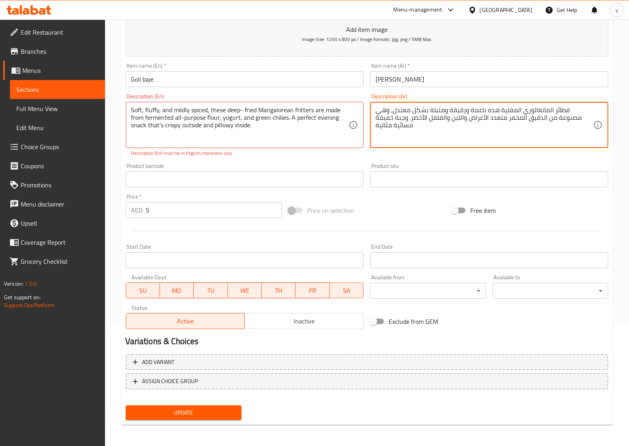
click at [430, 136] on textarea "فطائر المانغالوري المقلية هذه ناعمة ورقيقة ومتبلة بشكل معتدل، وهي مصنوعة من الد…" at bounding box center [484, 125] width 218 height 38
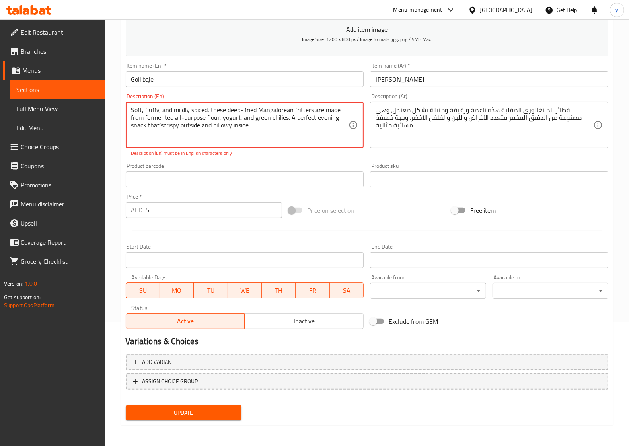
type textarea "Soft, fluffy, and mildly spiced, these deep- fried Mangalorean fritters are mad…"
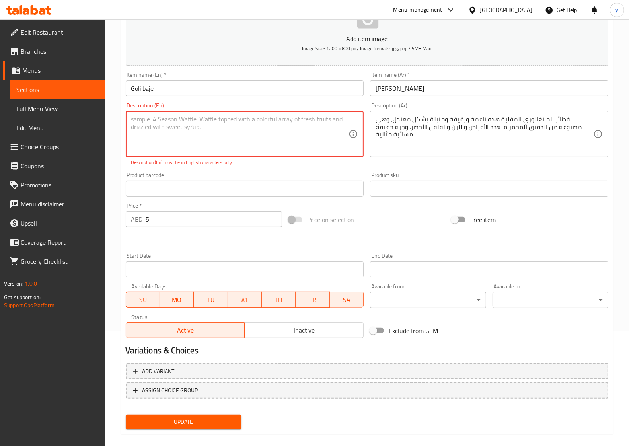
type textarea "Soft, fluffy, and mildly spiced, these deep- fried Mangalorean fritters are mad…"
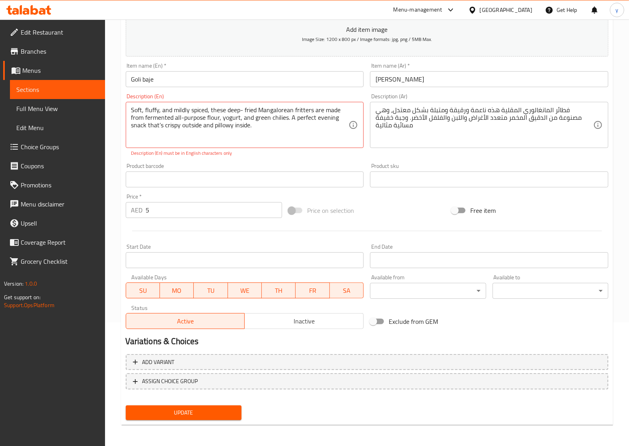
click at [426, 147] on div "فطائر المانغالوري المقلية هذه ناعمة ورقيقة ومتبلة بشكل معتدل، وهي مصنوعة من الد…" at bounding box center [489, 125] width 238 height 46
click at [424, 133] on textarea "فطائر المانغالوري المقلية هذه ناعمة ورقيقة ومتبلة بشكل معتدل، وهي مصنوعة من الد…" at bounding box center [484, 125] width 218 height 38
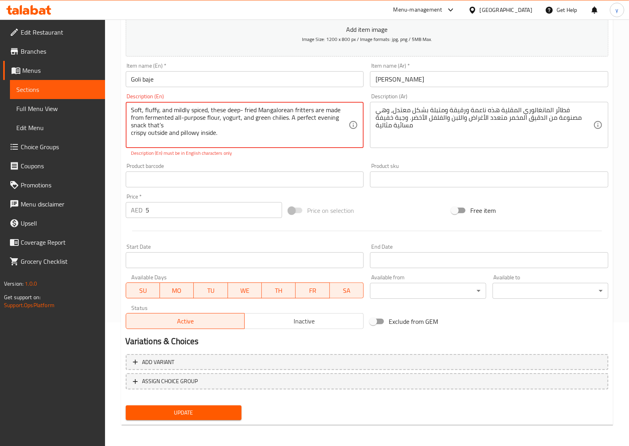
type textarea "Soft, fluffy, and mildly spiced, these deep- fried Mangalorean fritters are mad…"
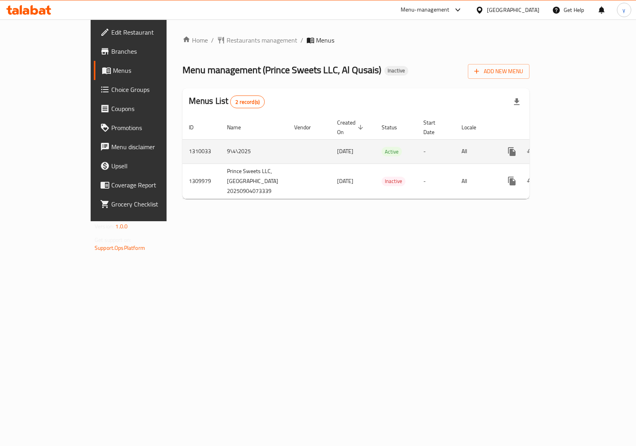
click at [574, 147] on icon "enhanced table" at bounding box center [570, 152] width 10 height 10
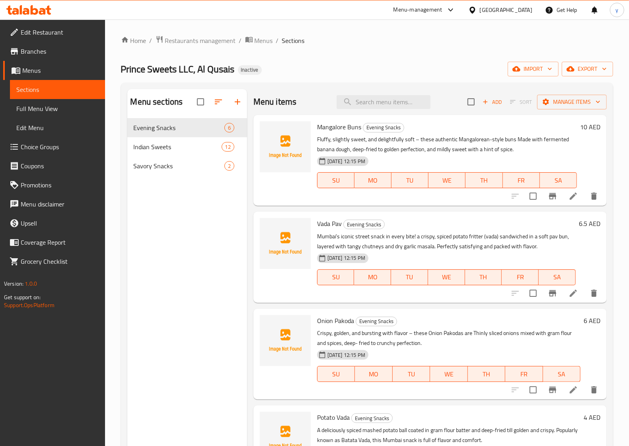
click at [41, 88] on span "Sections" at bounding box center [57, 90] width 82 height 10
click at [357, 102] on input "search" at bounding box center [383, 102] width 94 height 14
paste input "Goli baje"
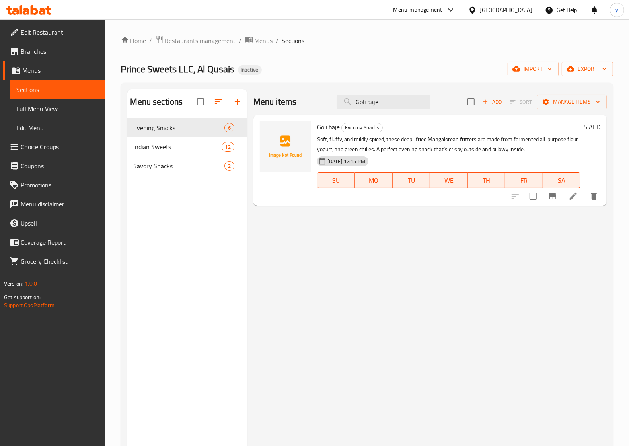
type input "Goli baje"
click at [573, 198] on icon at bounding box center [573, 196] width 10 height 10
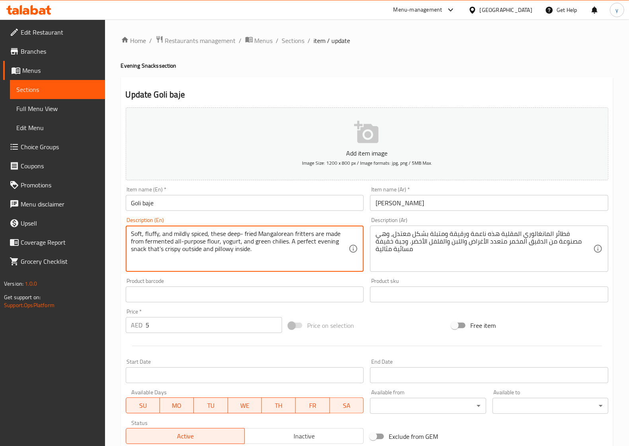
type textarea "Soft, fluffy, and mildly spiced, these deep- fried Mangalorean fritters are mad…"
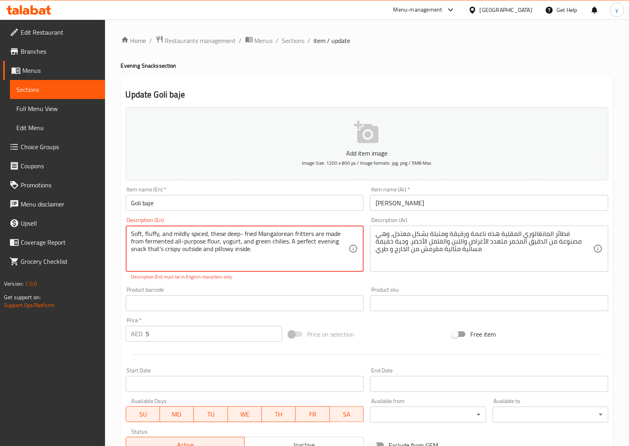
drag, startPoint x: 222, startPoint y: 251, endPoint x: 210, endPoint y: 255, distance: 13.1
click at [210, 255] on textarea "Soft, fluffy, and mildly spiced, these deep- fried Mangalorean fritters are mad…" at bounding box center [240, 249] width 218 height 38
click at [217, 251] on textarea "Soft, fluffy, and mildly spiced, these deep- fried Mangalorean fritters are mad…" at bounding box center [240, 249] width 218 height 38
click at [220, 251] on textarea "Soft, fluffy, and mildly spiced, these deep- fried Mangalorean fritters are mad…" at bounding box center [240, 249] width 218 height 38
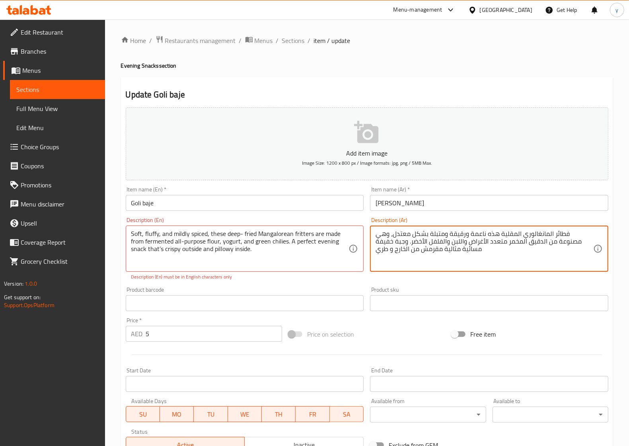
drag, startPoint x: 389, startPoint y: 251, endPoint x: 370, endPoint y: 249, distance: 19.2
paste textarea "بيلو"
type textarea "فطائر المانغالوري المقلية هذه ناعمة ورقيقة ومتبلة بشكل معتدل، وهي مصنوعة من الد…"
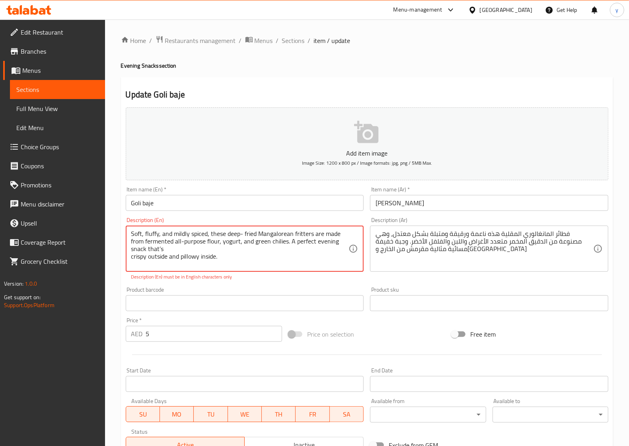
type textarea "Soft, fluffy, and mildly spiced, these deep- fried Mangalorean fritters are mad…"
click at [302, 257] on textarea "Soft, fluffy, and mildly spiced, these deep- fried Mangalorean fritters are mad…" at bounding box center [240, 249] width 218 height 38
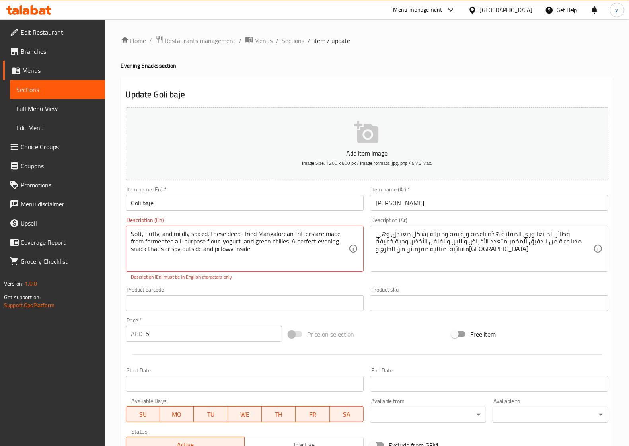
click at [594, 237] on div "فطائر المانغالوري المقلية هذه ناعمة ورقيقة ومتبلة بشكل معتدل، وهي مصنوعة من الد…" at bounding box center [489, 248] width 238 height 46
type textarea "فطائر المانغالوري المقلية هذه ناعمة ورقيقة ومتبلة بشكل معتدل، وهي مصنوعة من الد…"
click at [37, 93] on span "Sections" at bounding box center [57, 90] width 82 height 10
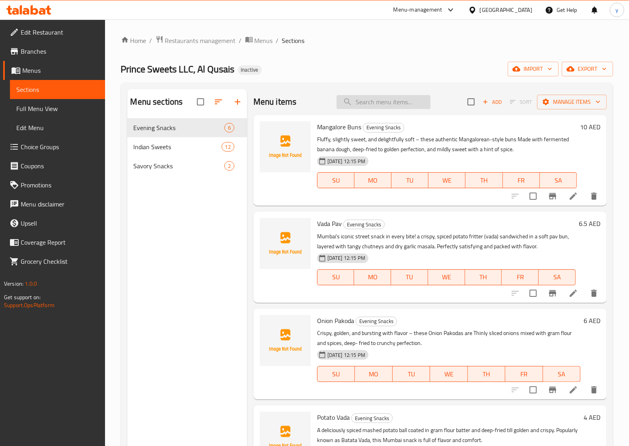
click at [367, 103] on input "search" at bounding box center [383, 102] width 94 height 14
paste input "Goli baje"
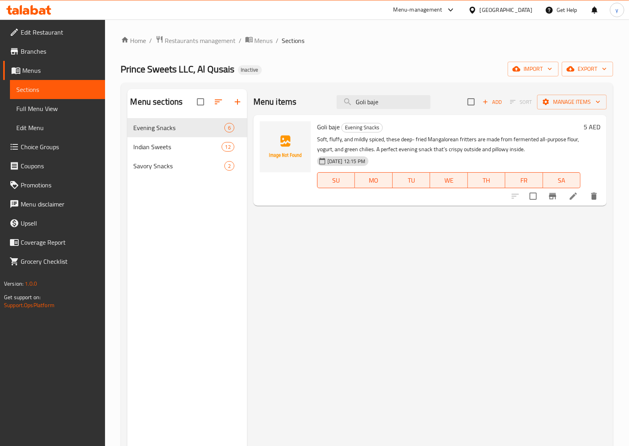
type input "Goli baje"
click at [571, 194] on icon at bounding box center [573, 196] width 10 height 10
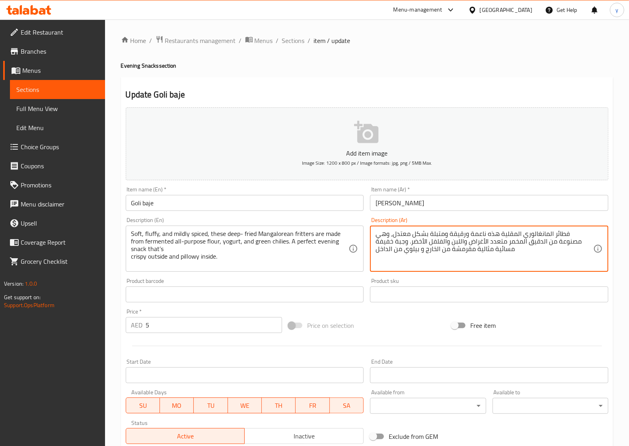
click at [376, 237] on textarea "فطائر المانغالوري المقلية هذه ناعمة ورقيقة ومتبلة بشكل معتدل، وهي مصنوعة من الد…" at bounding box center [484, 249] width 218 height 38
click at [581, 245] on textarea "فطائر المانغالوري المقلية هذه ناعمة ورقيقة ومتبلة بشكل معتدل، وهي مصنوعة من الد…" at bounding box center [484, 249] width 218 height 38
click at [400, 237] on textarea "فطائر المانغالوري المقلية هذه ناعمة ورقيقة ومتبلة بشكل معتدل، وهي مصنوعة من الد…" at bounding box center [484, 249] width 218 height 38
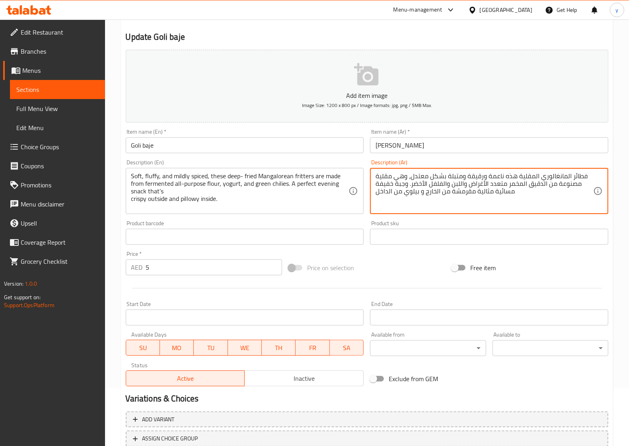
scroll to position [115, 0]
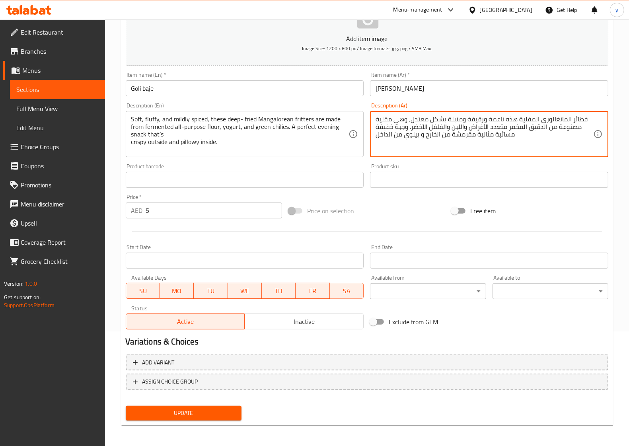
type textarea "فطائر المانغالوري المقلية هذه ناعمة ورقيقة ومتبلة بشكل معتدل، وهي مقلية مصنوعة …"
click at [180, 408] on span "Update" at bounding box center [183, 413] width 103 height 10
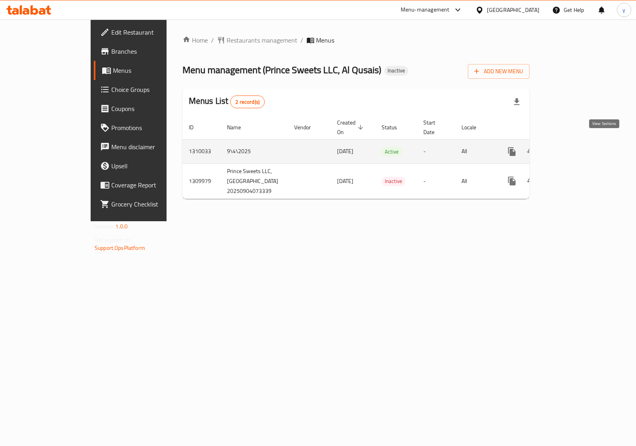
click at [579, 144] on link "enhanced table" at bounding box center [569, 151] width 19 height 19
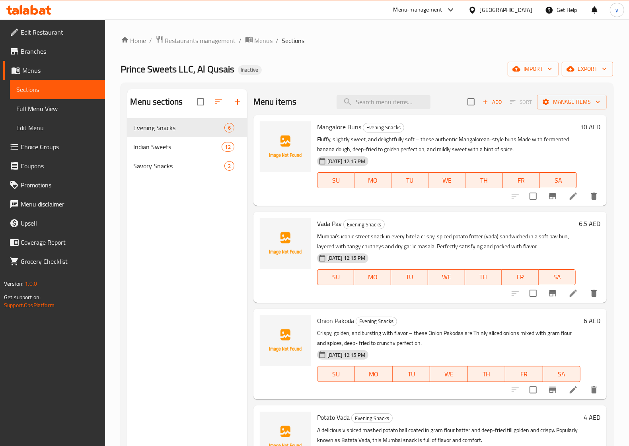
click at [34, 109] on span "Full Menu View" at bounding box center [57, 109] width 82 height 10
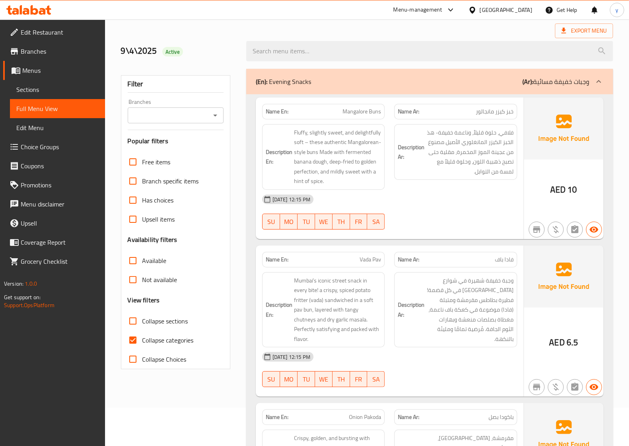
scroll to position [50, 0]
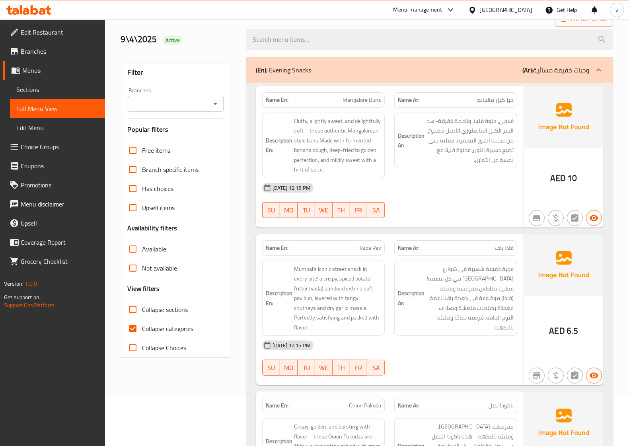
click at [136, 326] on input "Collapse categories" at bounding box center [132, 328] width 19 height 19
checkbox input "false"
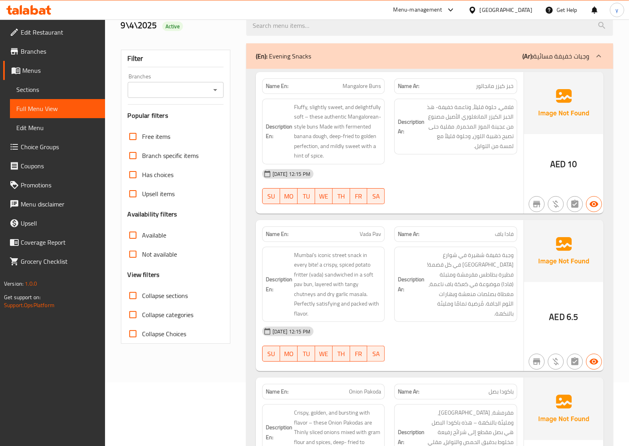
scroll to position [0, 0]
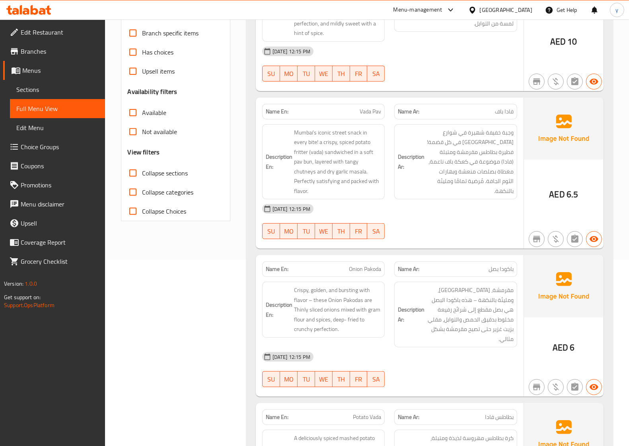
scroll to position [199, 0]
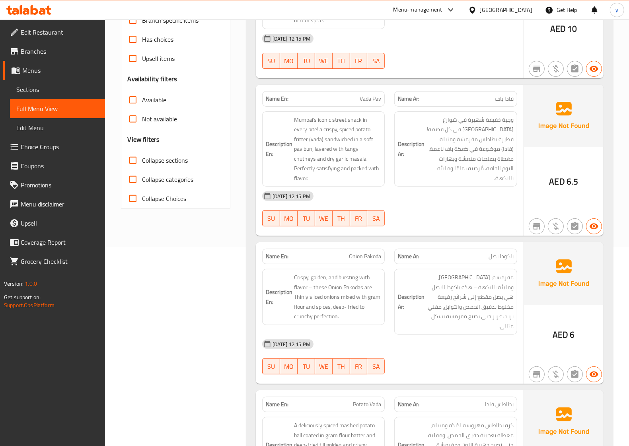
click at [134, 161] on input "Collapse sections" at bounding box center [132, 160] width 19 height 19
checkbox input "true"
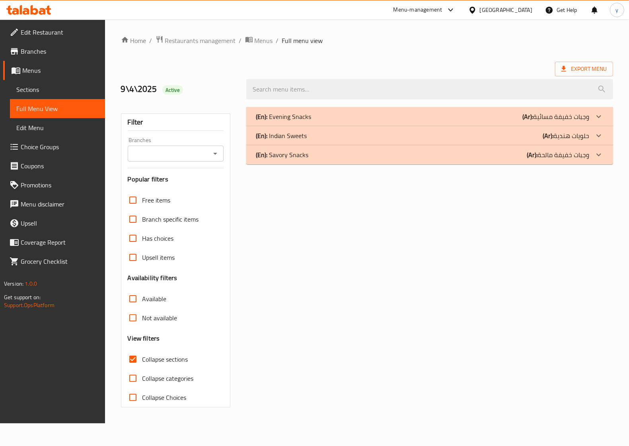
scroll to position [0, 0]
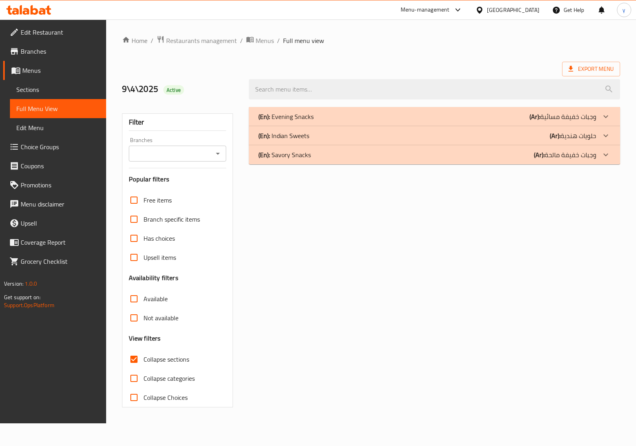
click at [608, 113] on icon at bounding box center [606, 117] width 10 height 10
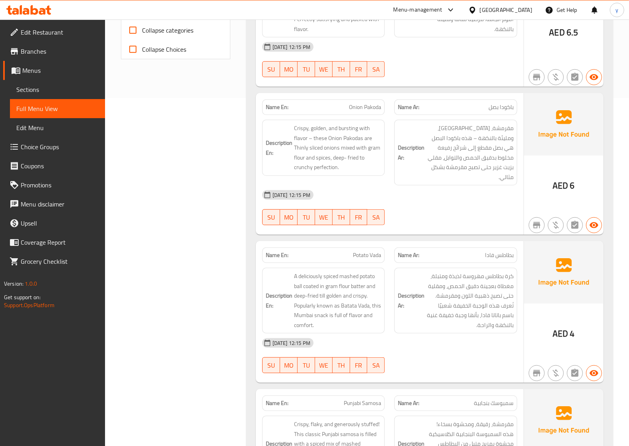
scroll to position [639, 0]
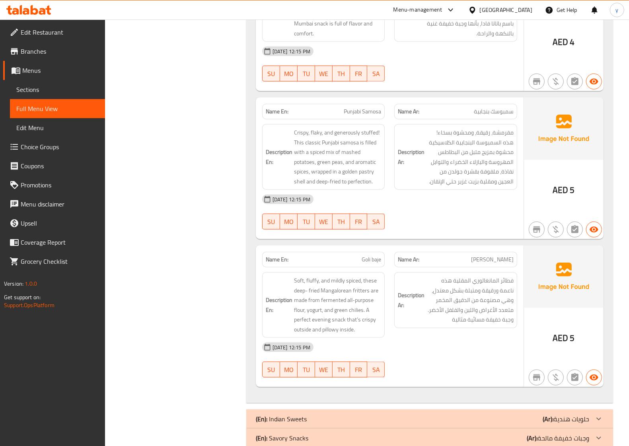
click at [603, 414] on icon at bounding box center [599, 419] width 10 height 10
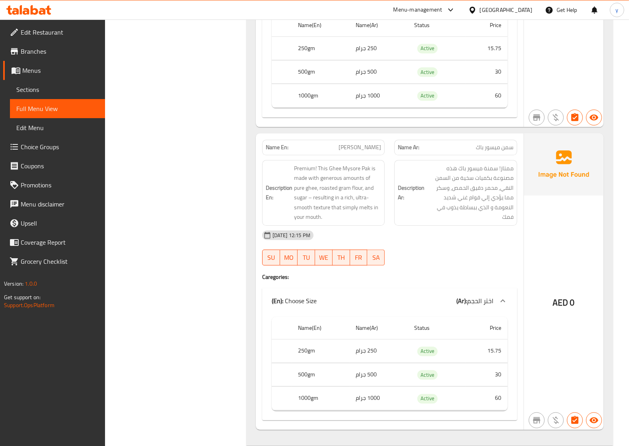
scroll to position [4159, 0]
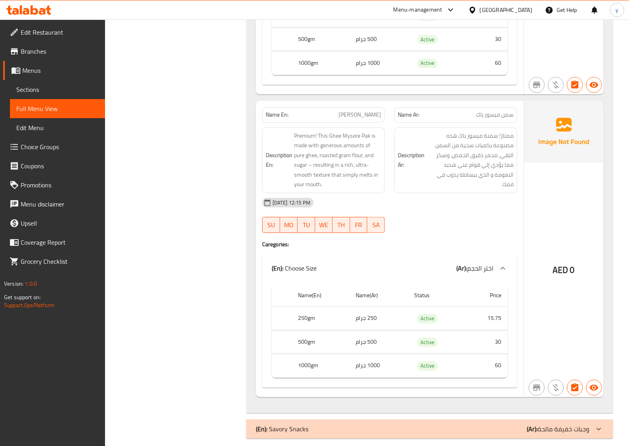
click at [599, 427] on icon at bounding box center [598, 428] width 5 height 3
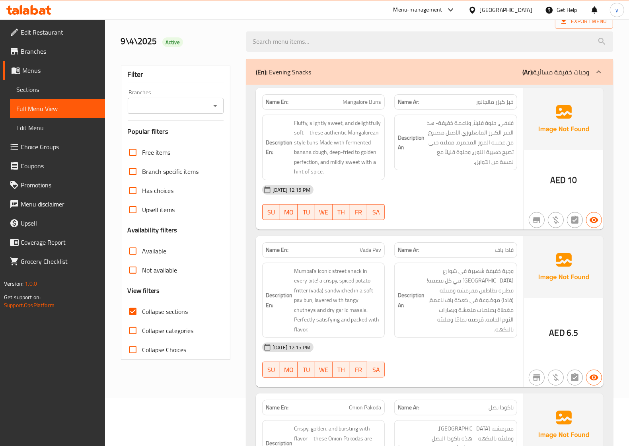
scroll to position [99, 0]
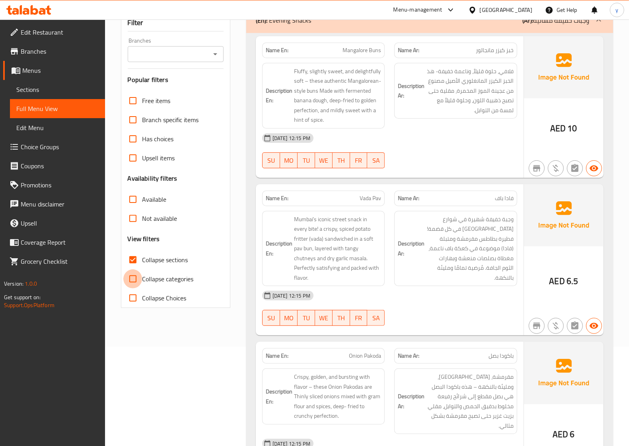
click at [129, 279] on input "Collapse categories" at bounding box center [132, 278] width 19 height 19
checkbox input "true"
click at [130, 299] on input "Collapse Choices" at bounding box center [132, 297] width 19 height 19
checkbox input "true"
click at [136, 279] on input "Collapse categories" at bounding box center [132, 278] width 19 height 19
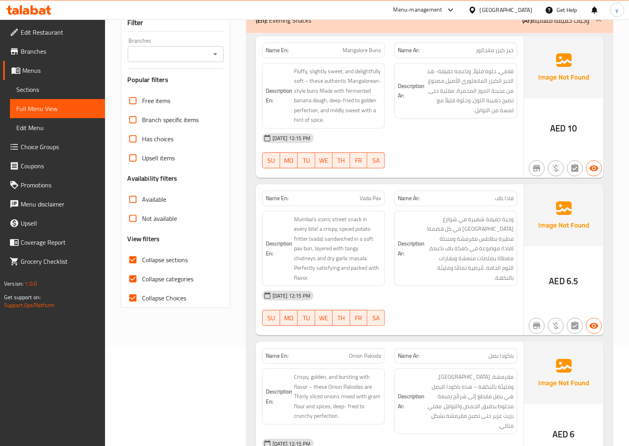
checkbox input "false"
click at [132, 259] on input "Collapse sections" at bounding box center [132, 259] width 19 height 19
checkbox input "false"
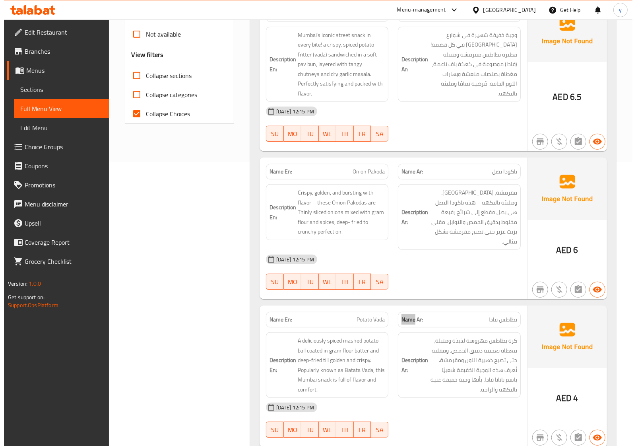
scroll to position [0, 0]
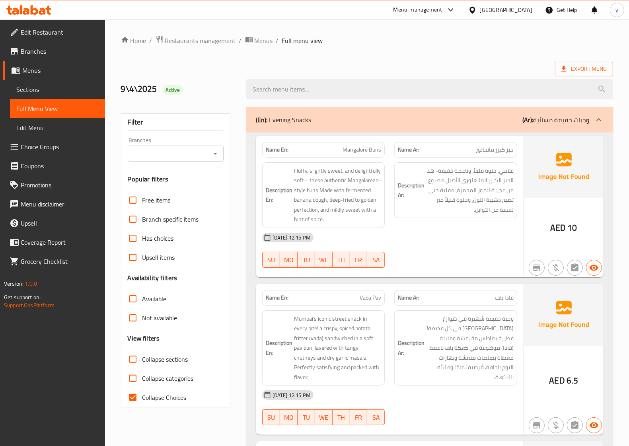
click at [138, 399] on input "Collapse Choices" at bounding box center [132, 397] width 19 height 19
checkbox input "false"
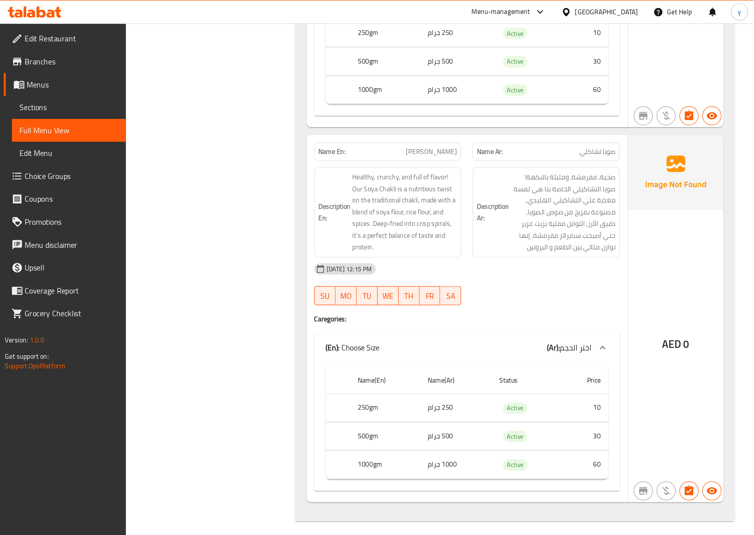
scroll to position [4415, 0]
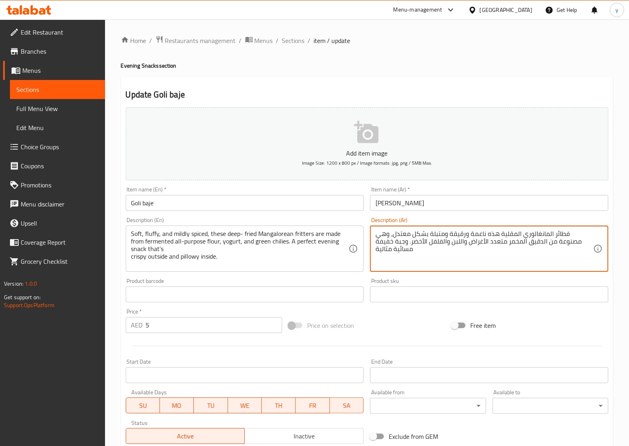
paste textarea "قلية مصنوعة من الدقيق المخمر متعدد الأغراض واللبن والفلفل الأخضر. وجبة خفيفة مس…"
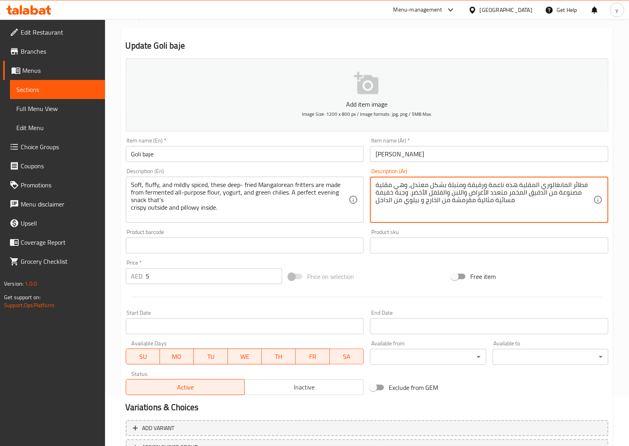
scroll to position [115, 0]
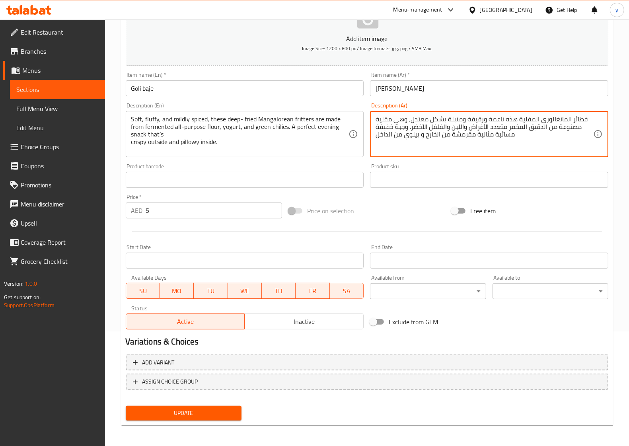
type textarea "فطائر المانغالوري المقلية هذه ناعمة ورقيقة ومتبلة بشكل معتدل، وهي مقلية مصنوعة …"
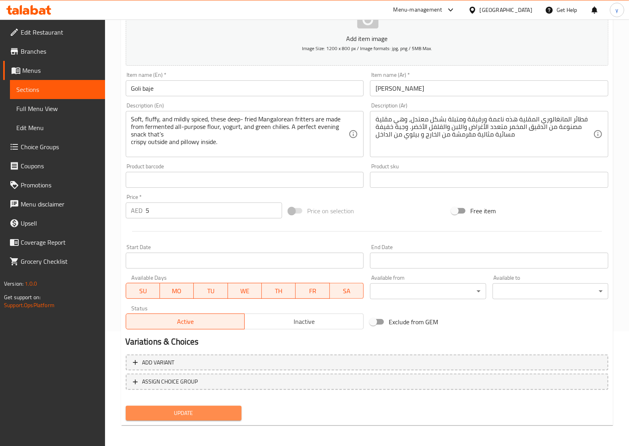
click at [211, 414] on span "Update" at bounding box center [183, 413] width 103 height 10
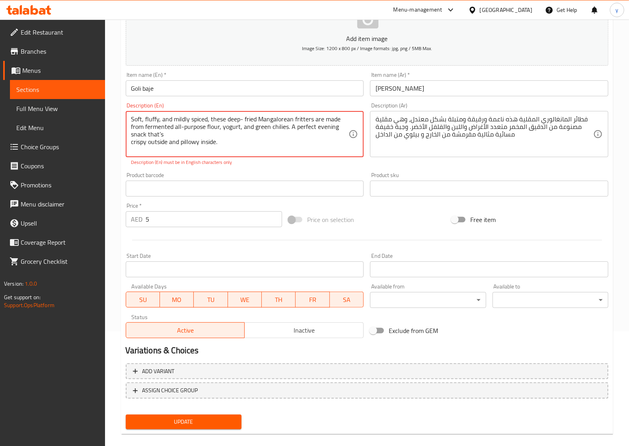
click at [211, 414] on button "Update" at bounding box center [184, 421] width 116 height 15
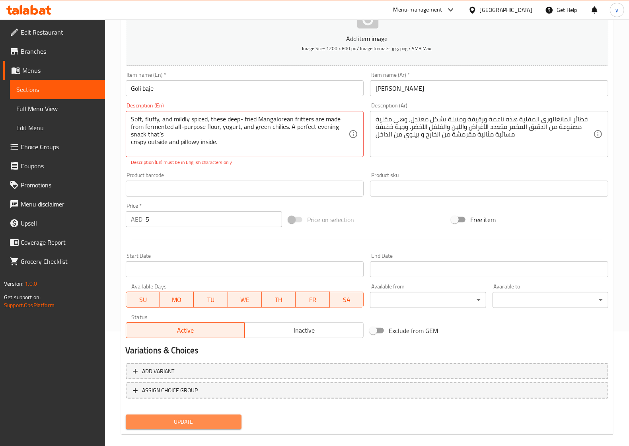
click at [211, 414] on button "Update" at bounding box center [184, 421] width 116 height 15
click at [242, 116] on textarea "Soft, fluffy, and mildly spiced, these deep- fried Mangalorean fritters are mad…" at bounding box center [240, 134] width 218 height 38
click at [190, 417] on span "Update" at bounding box center [183, 422] width 103 height 10
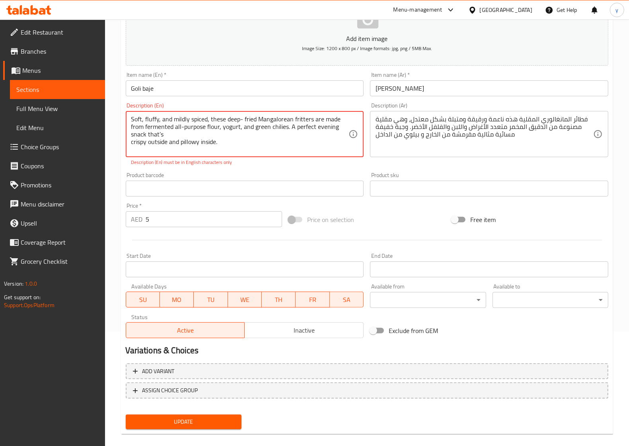
click at [159, 136] on textarea "Soft, fluffy, and mildly spiced, these deep- fried Mangalorean fritters are mad…" at bounding box center [240, 134] width 218 height 38
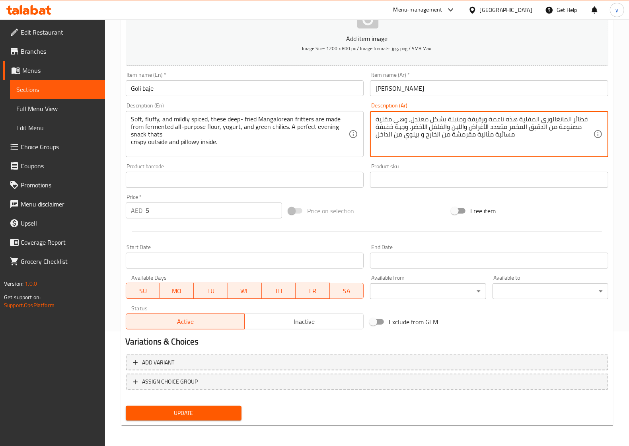
click at [185, 414] on span "Update" at bounding box center [183, 413] width 103 height 10
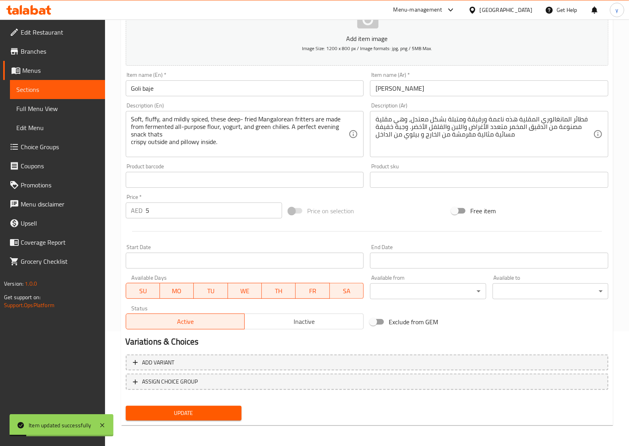
click at [128, 144] on div "Soft, fluffy, and mildly spiced, these deep- fried Mangalorean fritters are mad…" at bounding box center [245, 134] width 238 height 46
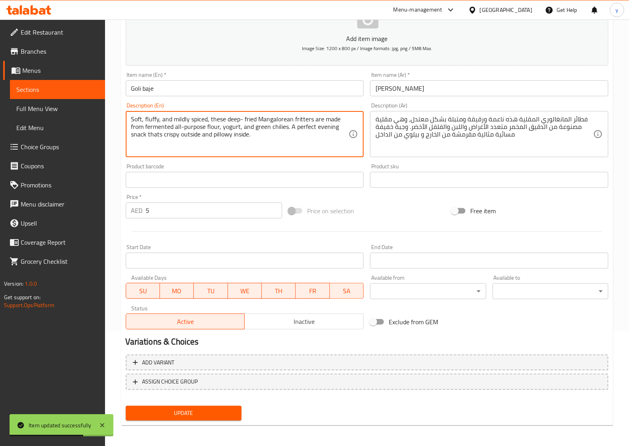
type textarea "Soft, fluffy, and mildly spiced, these deep- fried Mangalorean fritters are mad…"
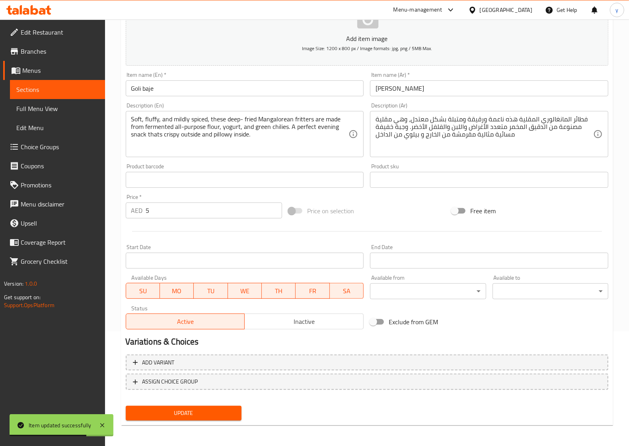
click at [187, 399] on div "Add variant ASSIGN CHOICE GROUP" at bounding box center [366, 377] width 489 height 52
click at [181, 416] on button "Update" at bounding box center [184, 413] width 116 height 15
click at [197, 412] on span "Update" at bounding box center [183, 413] width 103 height 10
click at [197, 412] on div at bounding box center [314, 223] width 629 height 446
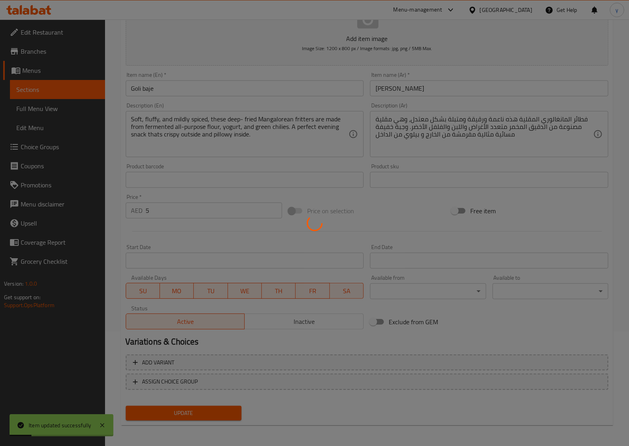
click at [197, 412] on div at bounding box center [314, 223] width 629 height 446
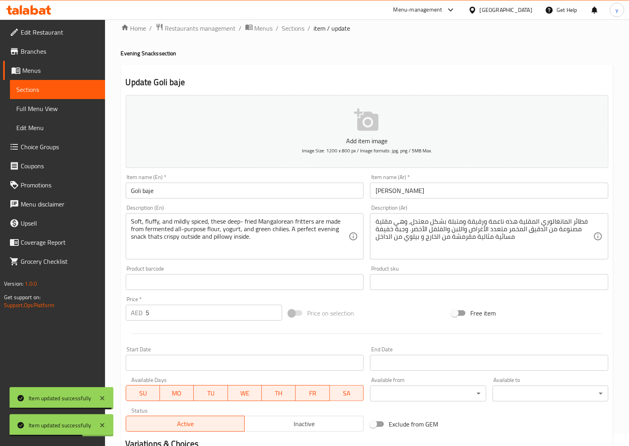
scroll to position [0, 0]
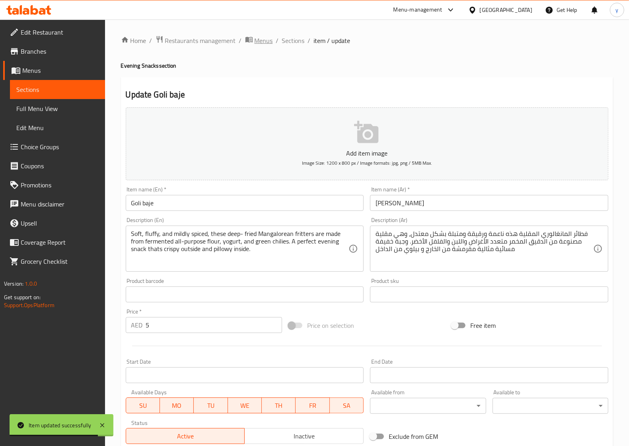
click at [264, 39] on span "Menus" at bounding box center [264, 41] width 18 height 10
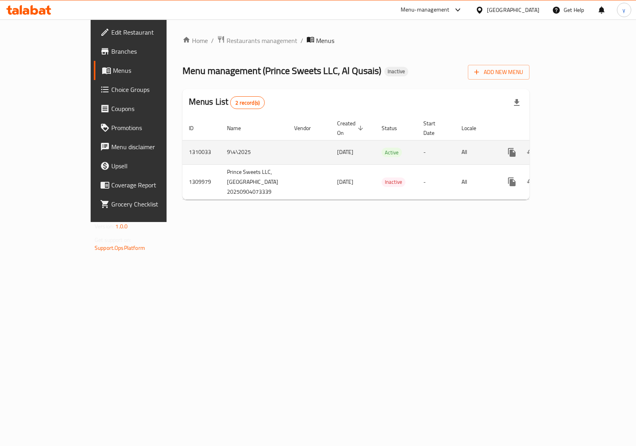
click at [574, 148] on icon "enhanced table" at bounding box center [570, 153] width 10 height 10
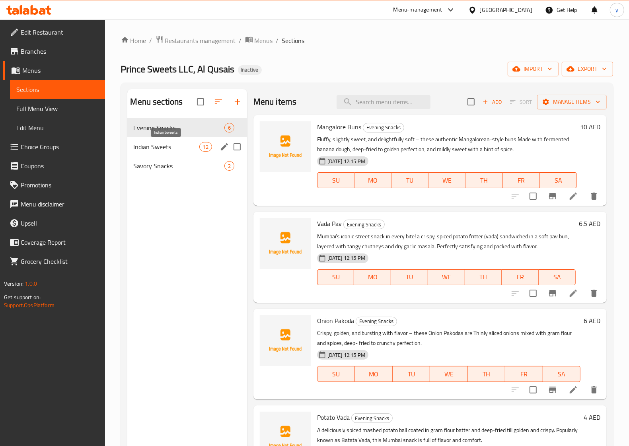
drag, startPoint x: 164, startPoint y: 143, endPoint x: 158, endPoint y: 156, distance: 14.4
click at [165, 143] on span "Indian Sweets" at bounding box center [167, 147] width 66 height 10
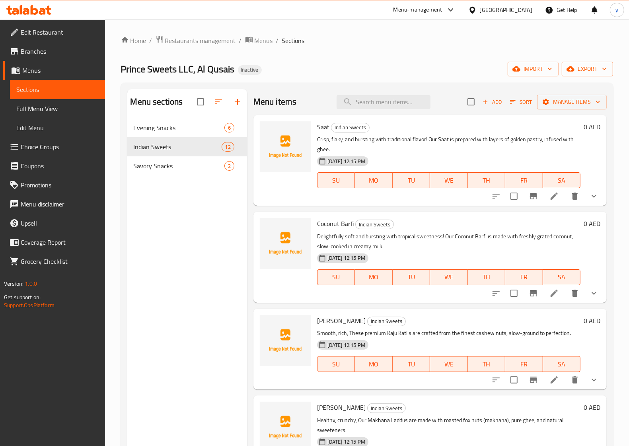
click at [552, 198] on li at bounding box center [554, 196] width 22 height 14
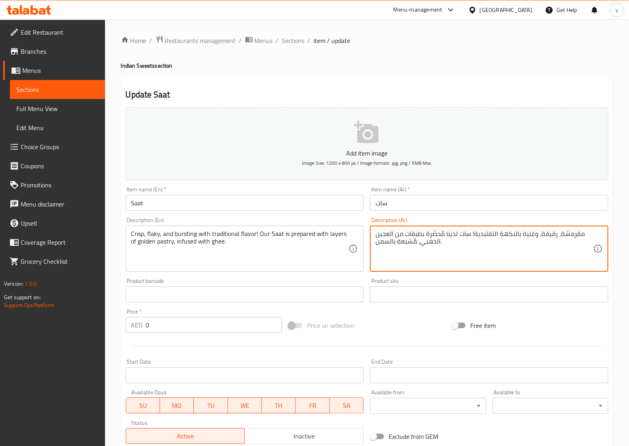
click at [548, 234] on textarea "مقرمشة، رقيقة، وغنية بالنكهة التقليدية! سات لدينا مُحضّرة بطبقات من العجين الذه…" at bounding box center [484, 249] width 218 height 38
click at [428, 244] on textarea "مقرمشة، فلاكي، وغنية بالنكهة التقليدية! سات لدينا مُحضّرة بطبقات من العجين الذه…" at bounding box center [484, 249] width 218 height 38
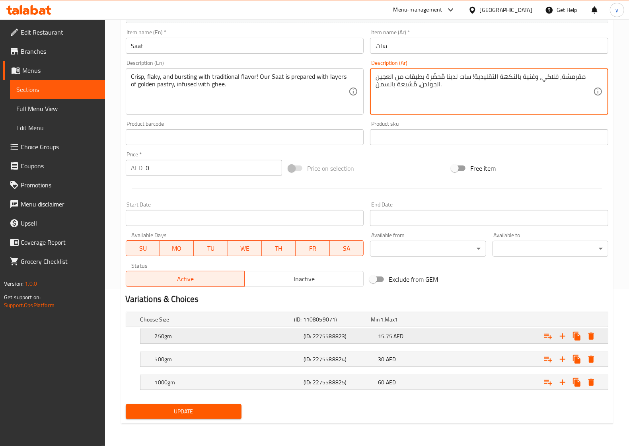
scroll to position [157, 0]
type textarea "مقرمشة، فلاكي، وغنية بالنكهة التقليدية! سات لدينا مُحضّرة بطبقات من العجين الجو…"
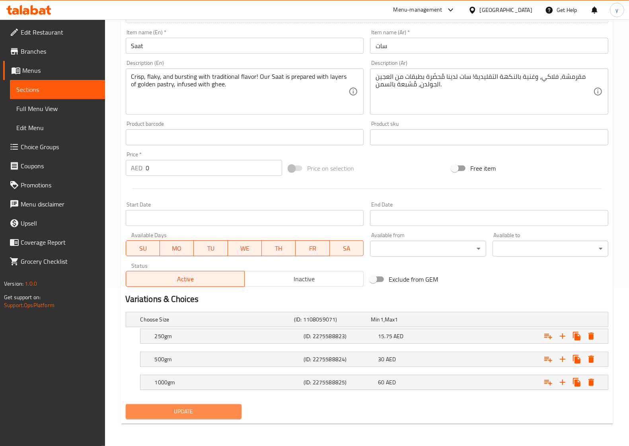
click at [216, 406] on button "Update" at bounding box center [184, 411] width 116 height 15
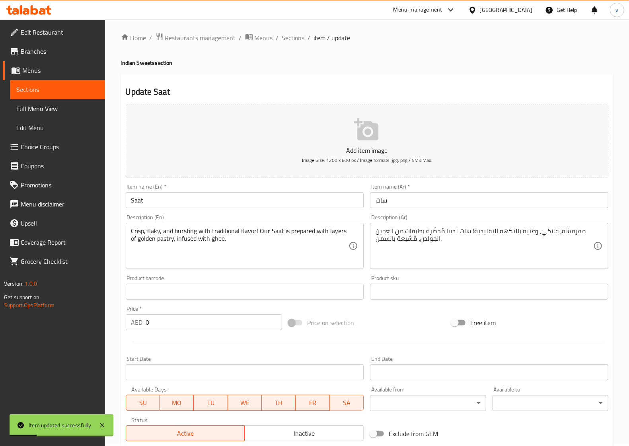
scroll to position [0, 0]
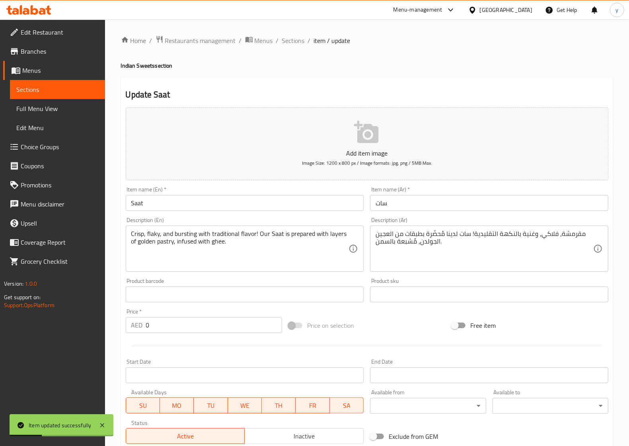
click at [316, 41] on span "item / update" at bounding box center [332, 41] width 37 height 10
click at [330, 41] on span "item / update" at bounding box center [332, 41] width 37 height 10
click at [286, 40] on span "Sections" at bounding box center [293, 41] width 23 height 10
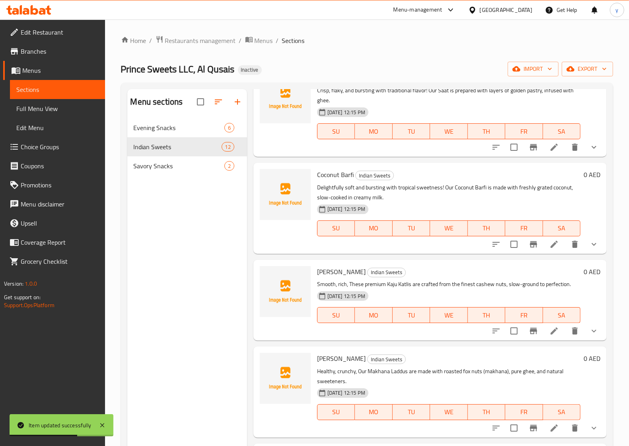
scroll to position [50, 0]
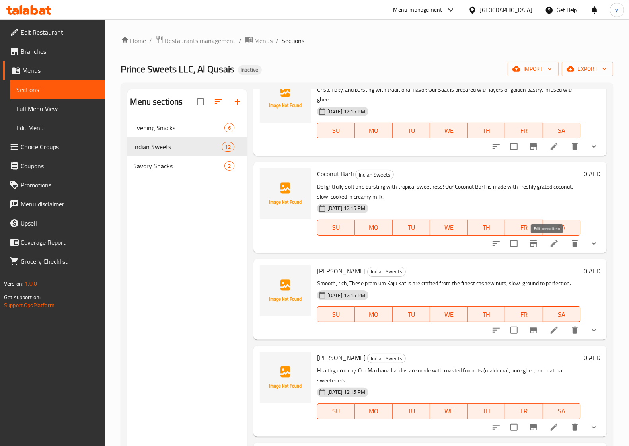
click at [549, 239] on icon at bounding box center [554, 244] width 10 height 10
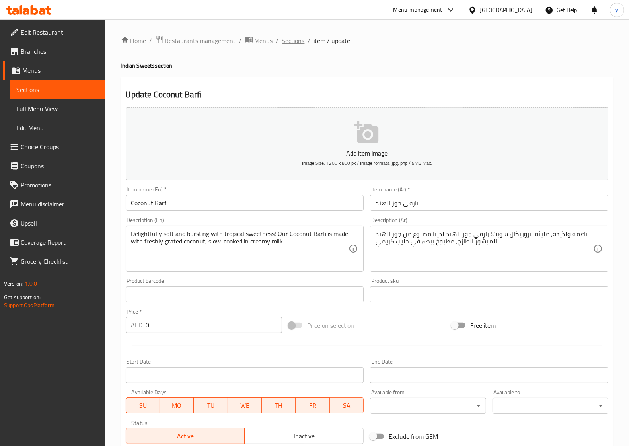
click at [289, 44] on span "Sections" at bounding box center [293, 41] width 23 height 10
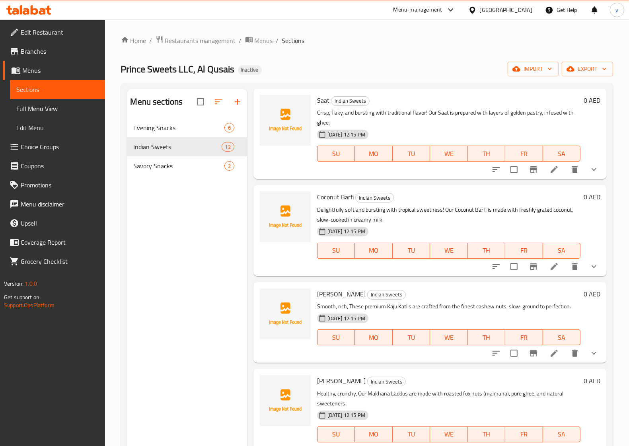
scroll to position [50, 0]
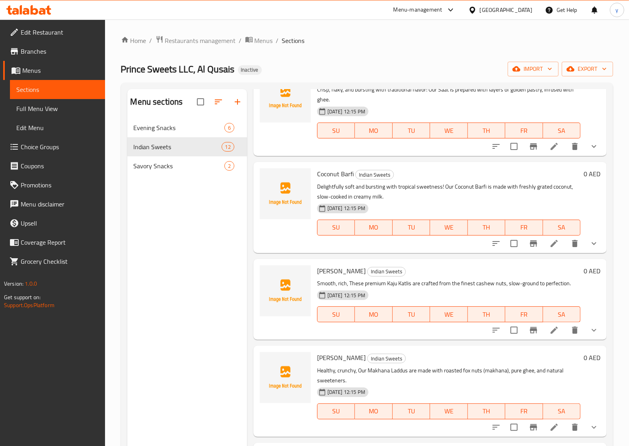
click at [553, 332] on li at bounding box center [554, 330] width 22 height 14
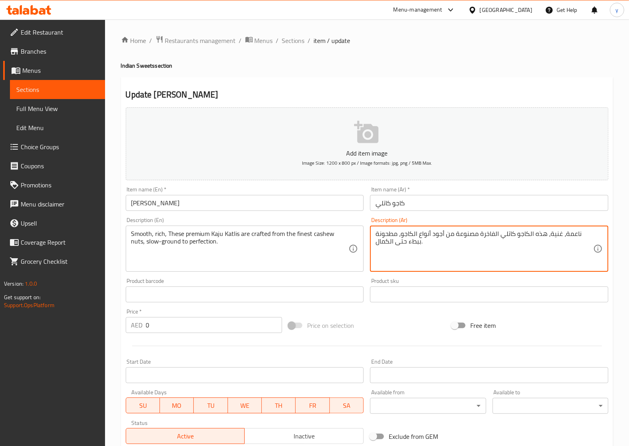
click at [388, 243] on textarea "ناعمة، غنية، هذه الكاجو كاتلي الفاخرة مصنوعة من أجود أنواع الكاجو، مطحونة ببطء …" at bounding box center [484, 249] width 218 height 38
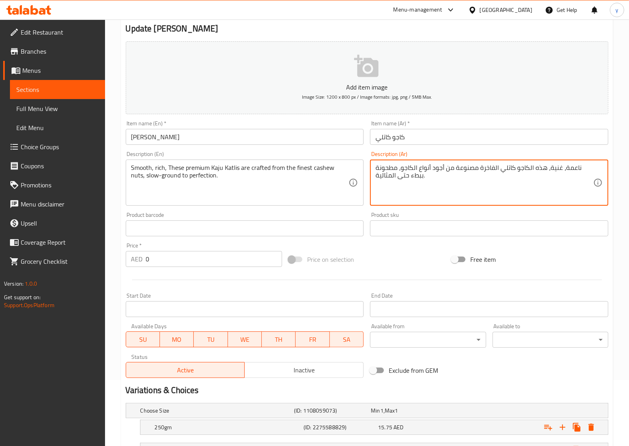
scroll to position [149, 0]
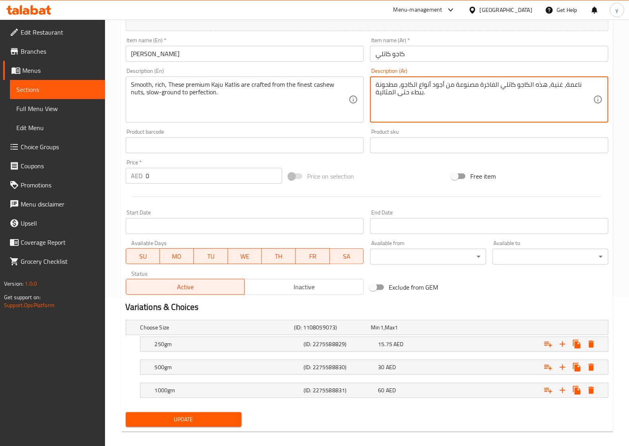
type textarea "ناعمة، غنية، هذه الكاجو كاتلي الفاخرة مصنوعة من أجود أنواع الكاجو، مطحونة ببطء …"
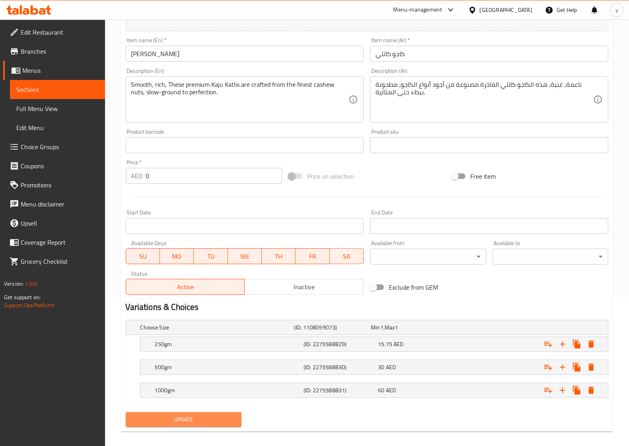
click at [219, 420] on span "Update" at bounding box center [183, 419] width 103 height 10
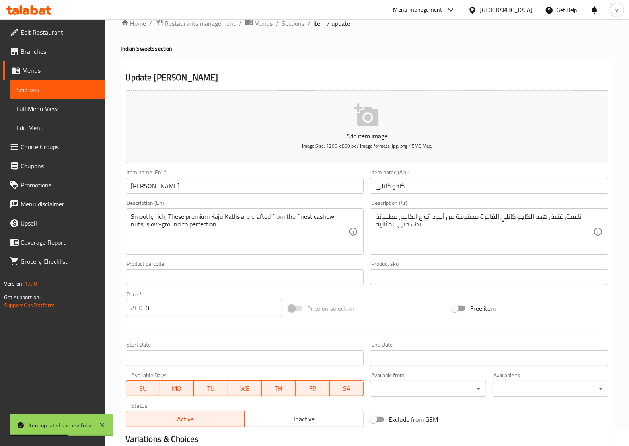
scroll to position [0, 0]
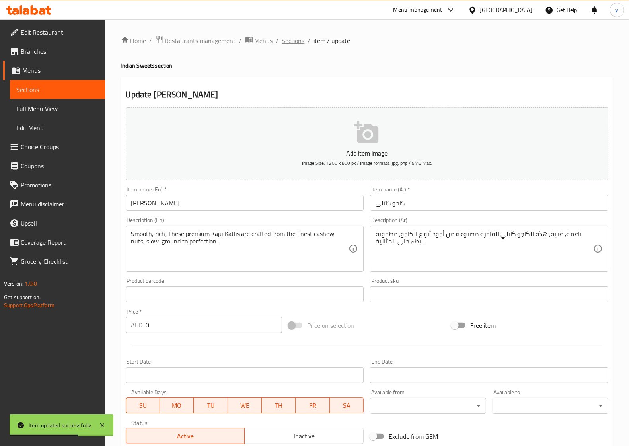
click at [292, 38] on span "Sections" at bounding box center [293, 41] width 23 height 10
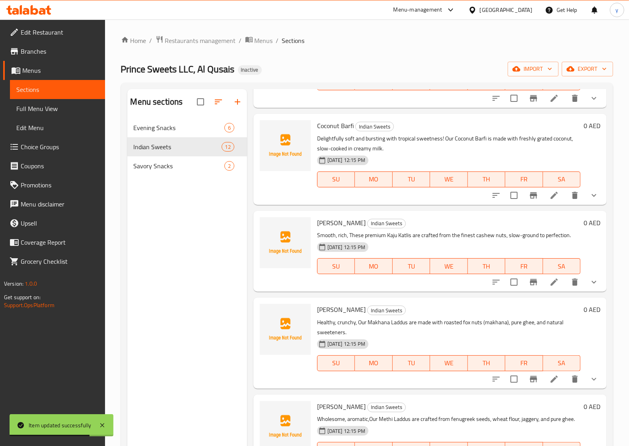
scroll to position [99, 0]
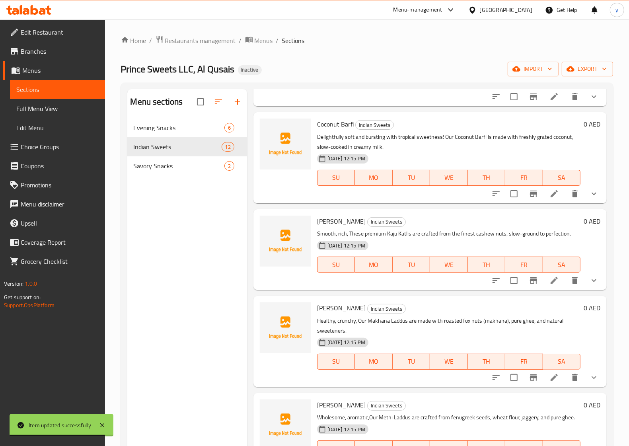
click at [543, 378] on li at bounding box center [554, 377] width 22 height 14
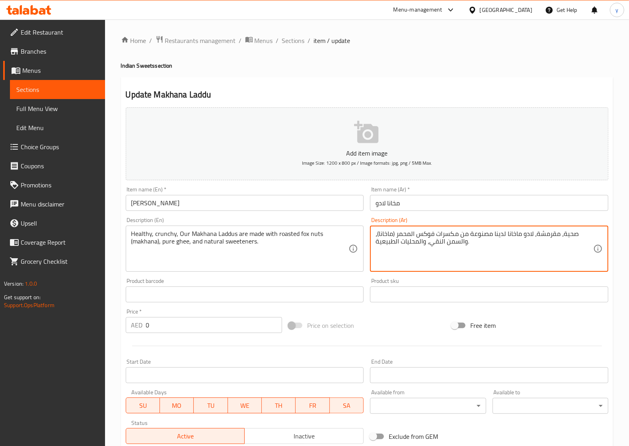
click at [548, 236] on textarea "صحية، مقرمشة، لادو ماخانا لدينا مصنوعة من مكسرات فوكس المحمر (ماخانا)، والسمن ا…" at bounding box center [484, 249] width 218 height 38
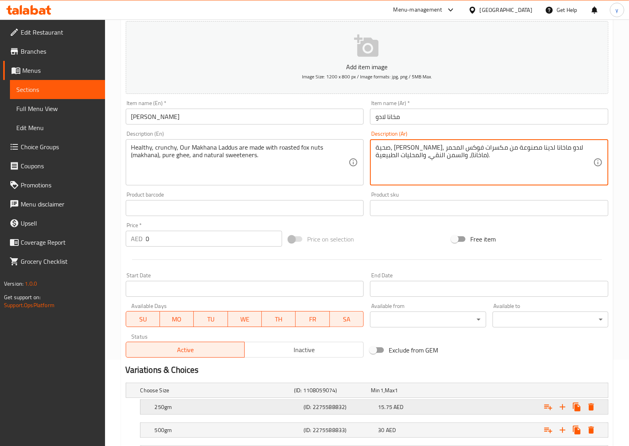
scroll to position [157, 0]
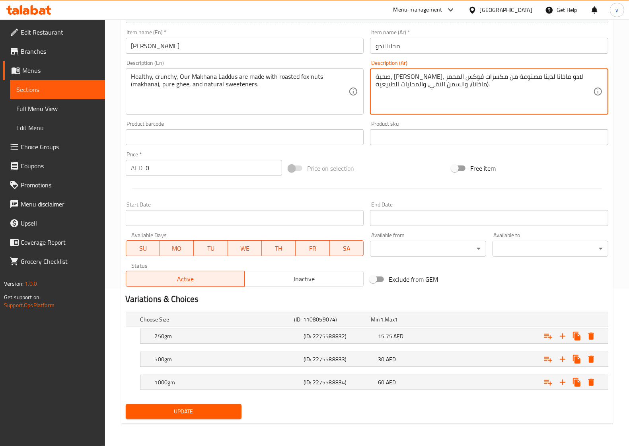
type textarea "صحية، [PERSON_NAME]، لادو ماخانا لدينا مصنوعة من مكسرات فوكس المحمر (ماخانا)، و…"
click at [220, 408] on span "Update" at bounding box center [183, 411] width 103 height 10
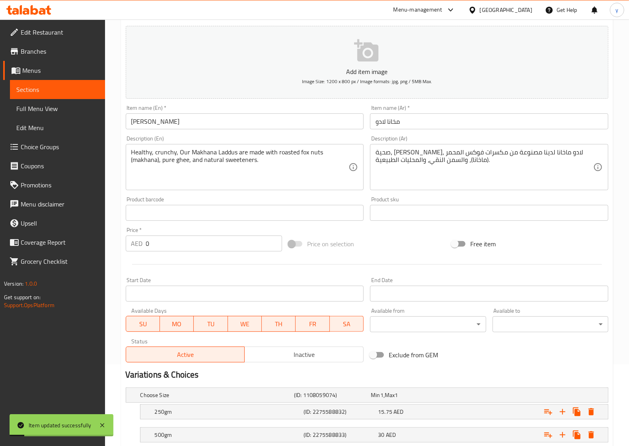
scroll to position [0, 0]
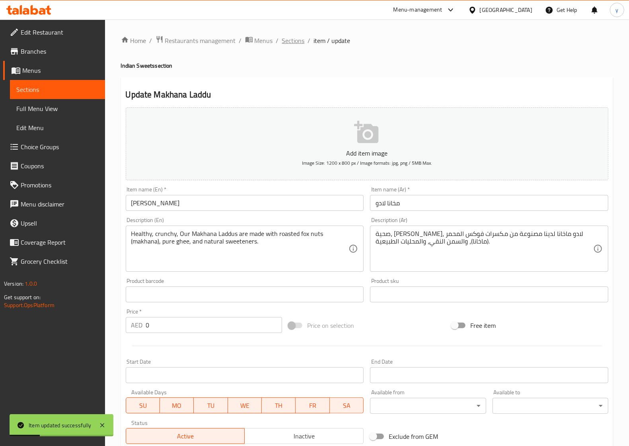
click at [288, 38] on span "Sections" at bounding box center [293, 41] width 23 height 10
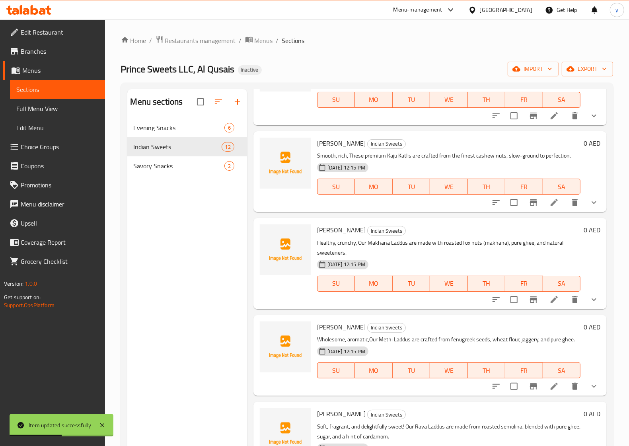
scroll to position [199, 0]
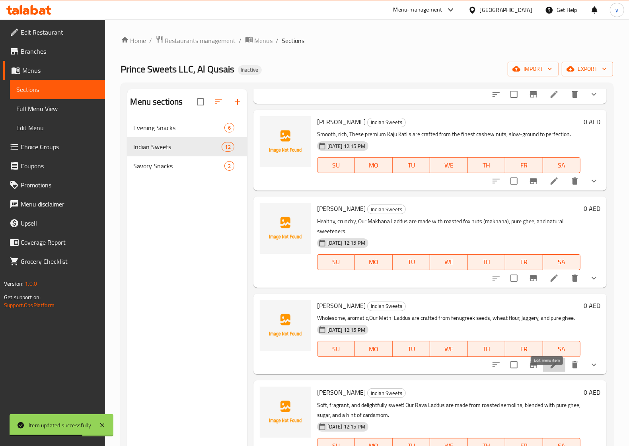
click at [549, 369] on icon at bounding box center [554, 365] width 10 height 10
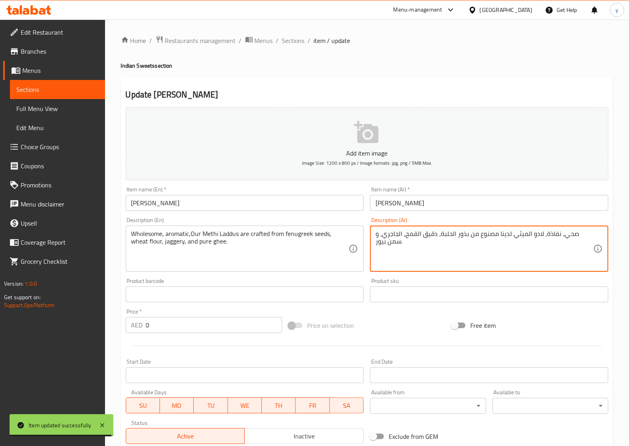
click at [384, 244] on textarea "صحي، نفاذة، لادو الميثي لدينا مصنوع من بذور الحلبة، دقيق القمح، الجاجري، و سمن …" at bounding box center [484, 249] width 218 height 38
click at [380, 247] on textarea "صحي، نفاذة، لادو الميثي لدينا مصنوع من بذور الحلبة، دقيق القمح، الجاجري، و سمن …" at bounding box center [484, 249] width 218 height 38
click at [379, 239] on textarea "صحي، نفاذة، لادو الميثي لدينا مصنوع من بذور الحلبة، دقيق القمح، الجاجري، و سمن …" at bounding box center [484, 249] width 218 height 38
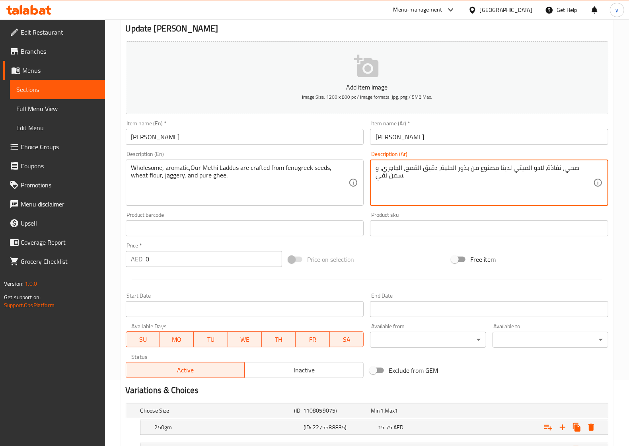
scroll to position [157, 0]
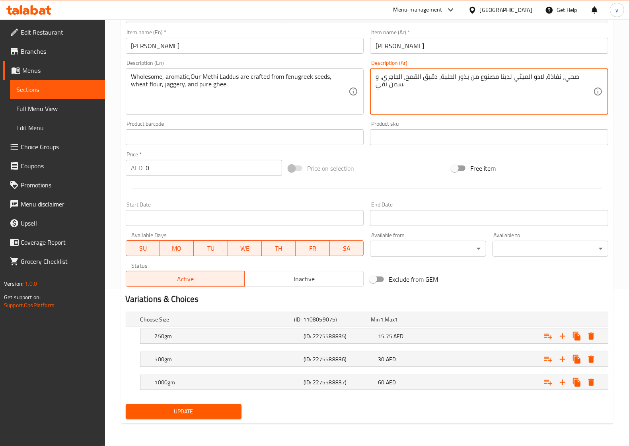
type textarea "صحي، نفاذة، لادو الميثي لدينا مصنوع من بذور الحلبة، دقيق القمح، الجاجري، و سمن …"
click at [204, 404] on button "Update" at bounding box center [184, 411] width 116 height 15
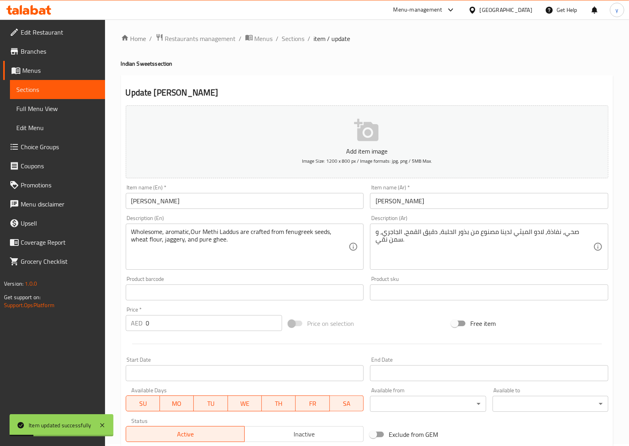
scroll to position [0, 0]
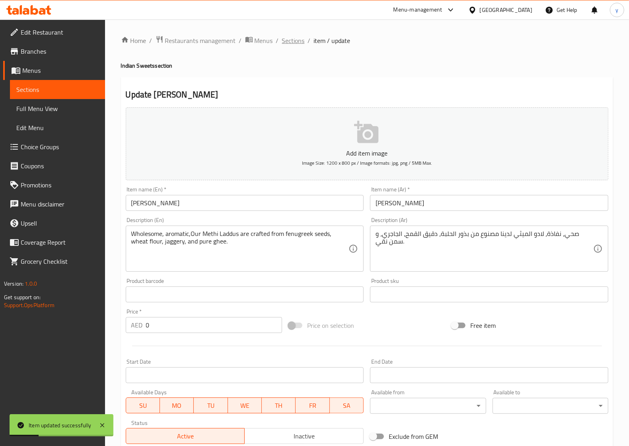
click at [291, 39] on span "Sections" at bounding box center [293, 41] width 23 height 10
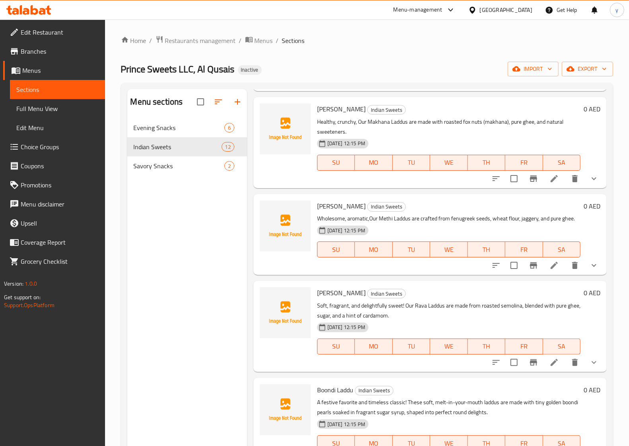
scroll to position [348, 0]
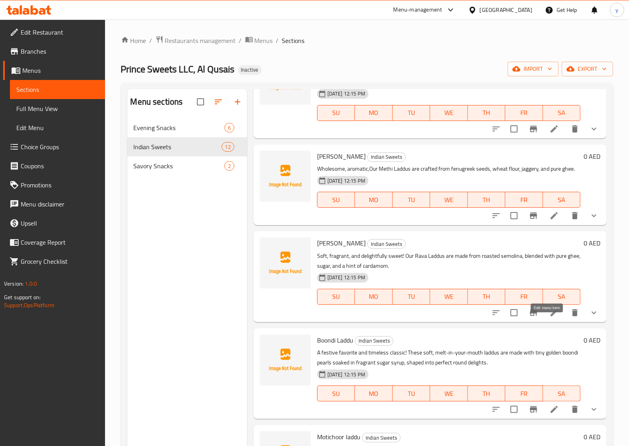
click at [549, 317] on icon at bounding box center [554, 313] width 10 height 10
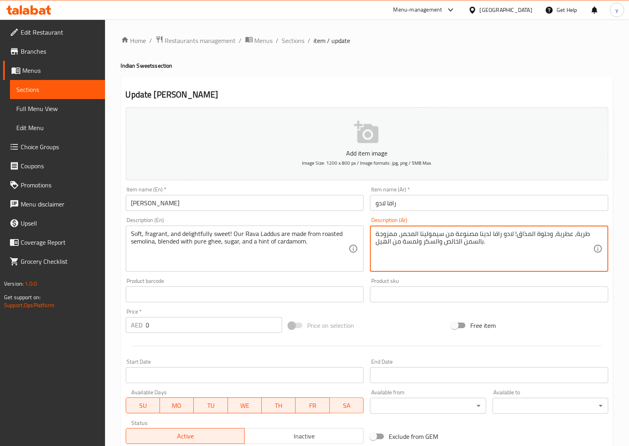
click at [456, 241] on textarea "طرية، عطرية، وحلوة المذاق! لادو رافا لدينا مصنوعة من سيمولينا المحمر، ممزوجة با…" at bounding box center [484, 249] width 218 height 38
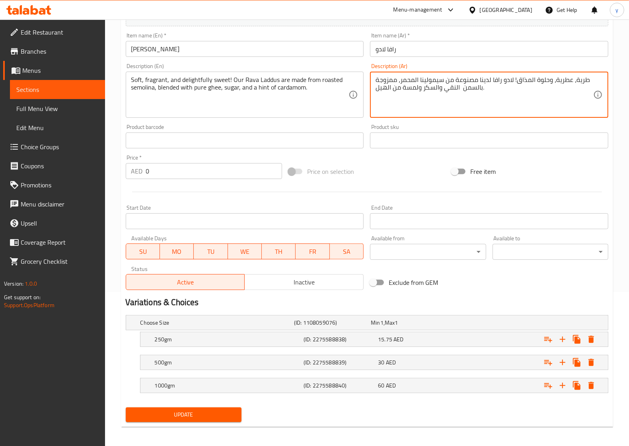
scroll to position [157, 0]
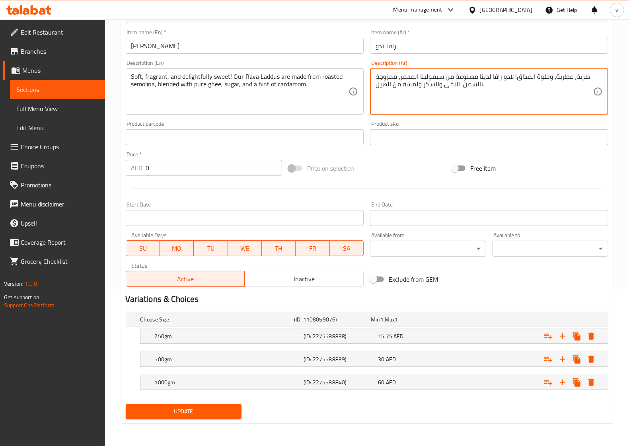
type textarea "طرية، عطرية، وحلوة المذاق! لادو رافا لدينا مصنوعة من سيمولينا المحمر، ممزوجة با…"
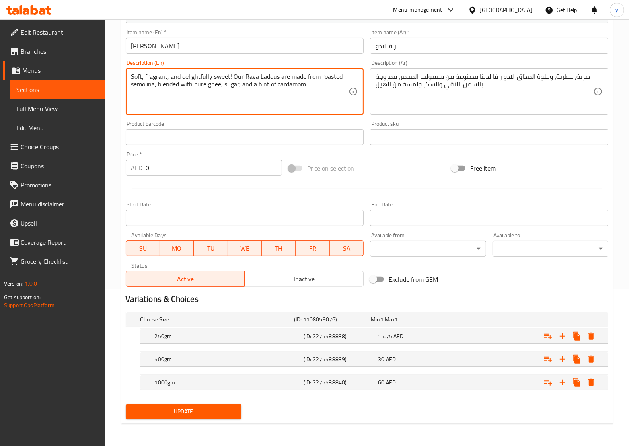
click at [281, 82] on textarea "Soft, fragrant, and delightfully sweet! Our Rava Laddus are made from roasted s…" at bounding box center [240, 92] width 218 height 38
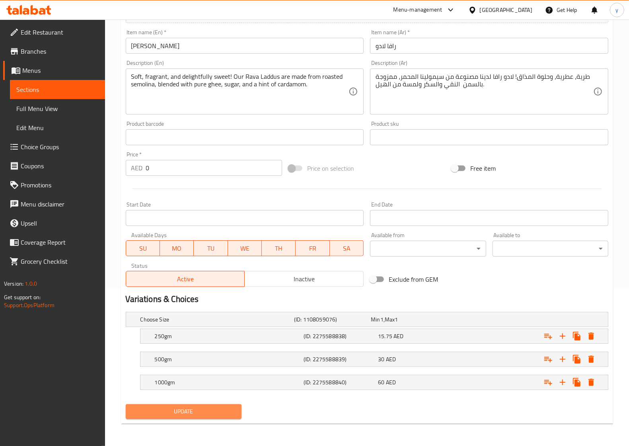
click at [197, 413] on span "Update" at bounding box center [183, 411] width 103 height 10
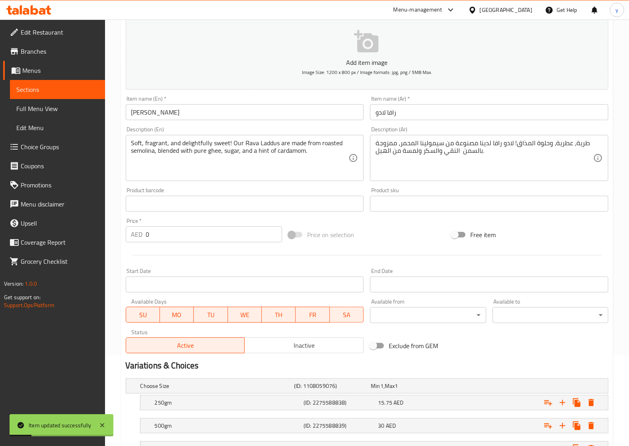
scroll to position [0, 0]
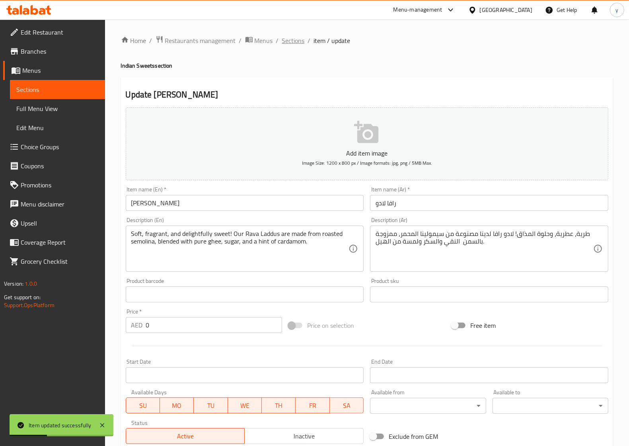
click at [290, 40] on span "Sections" at bounding box center [293, 41] width 23 height 10
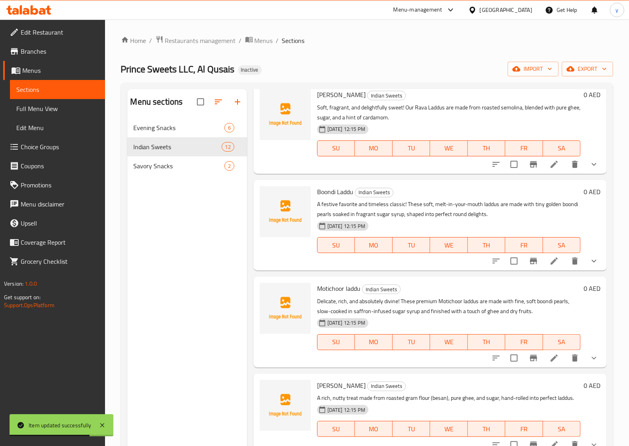
scroll to position [497, 0]
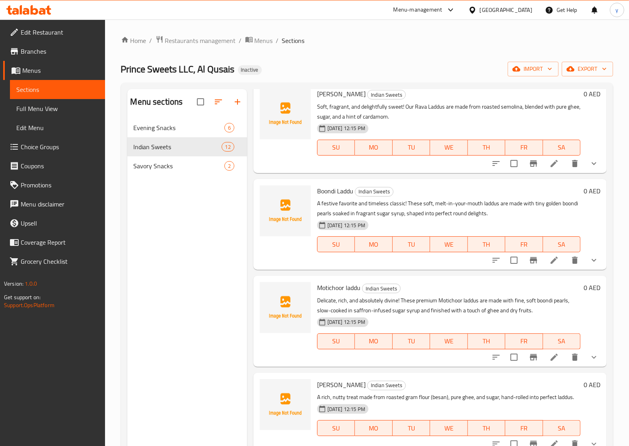
click at [549, 265] on icon at bounding box center [554, 260] width 10 height 10
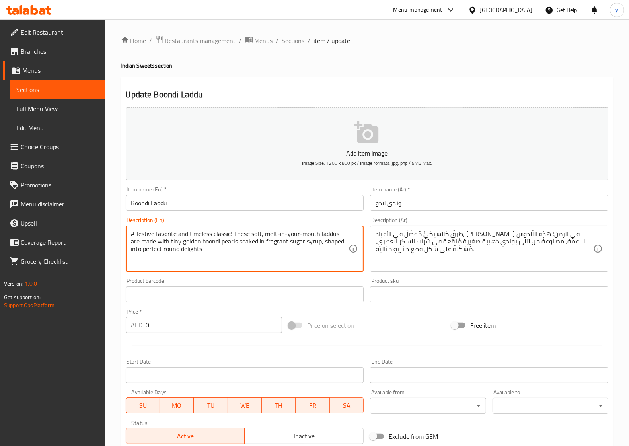
drag, startPoint x: 188, startPoint y: 233, endPoint x: 136, endPoint y: 231, distance: 52.5
type textarea "A festive favorite and timeless classic! These soft, melt-in-your-mouth laddus …"
click at [587, 103] on div "Update Boondi Laddu Add item image Image Size: 1200 x 800 px / Image formats: j…" at bounding box center [367, 328] width 492 height 503
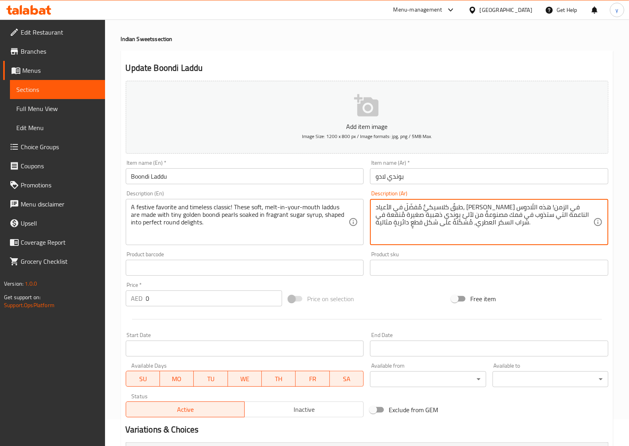
scroll to position [50, 0]
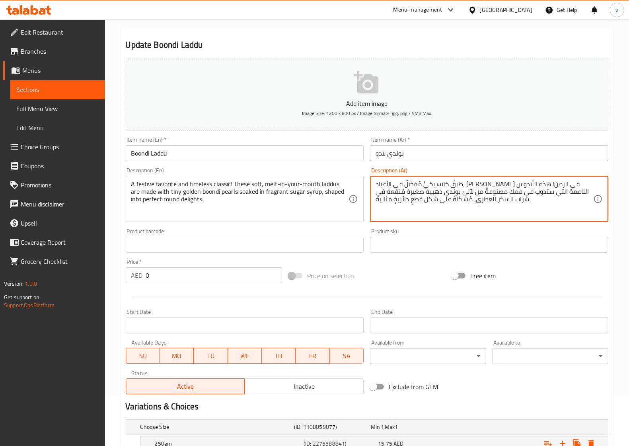
type textarea "طبقٌ كلاسيكيٌّ مُفضّلٌ في الأعياد، [PERSON_NAME] في الزمن! هذه اللّادوس الناعمة…"
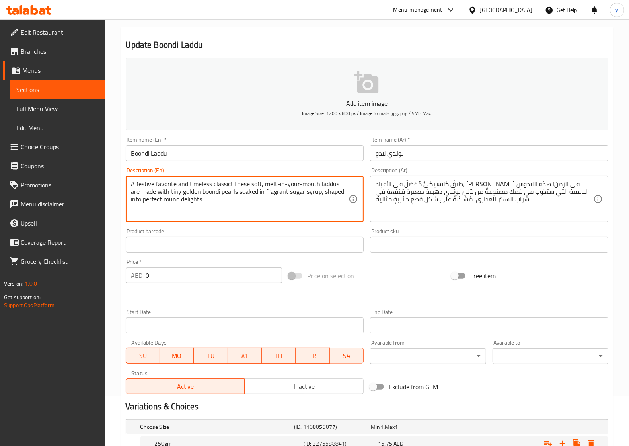
click at [182, 203] on textarea "A festive favorite and timeless classic! These soft, melt-in-your-mouth laddus …" at bounding box center [240, 199] width 218 height 38
type textarea "A festive favorite and timeless classic! These soft, melt-in-your-mouth laddus …"
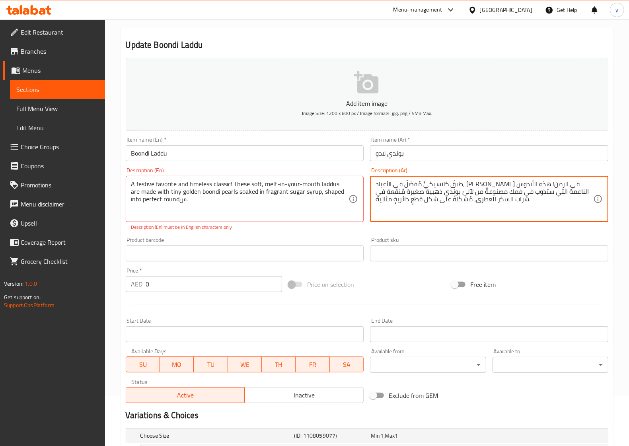
click at [386, 201] on textarea "طبقٌ كلاسيكيٌّ مُفضّلٌ في الأعياد، [PERSON_NAME] في الزمن! هذه اللّادوس الناعمة…" at bounding box center [484, 199] width 218 height 38
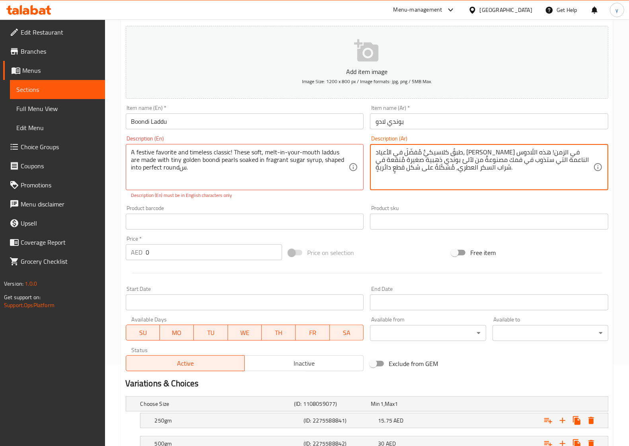
scroll to position [99, 0]
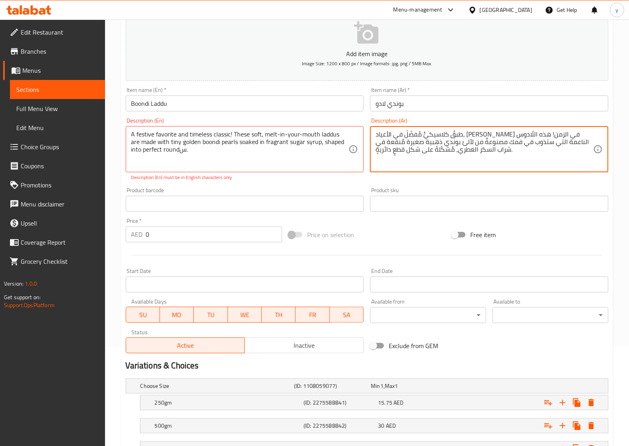
type textarea "طبقٌ كلاسيكيٌّ مُفضّلٌ في الأعياد، [PERSON_NAME] في الزمن! هذه اللّادوس الناعمة…"
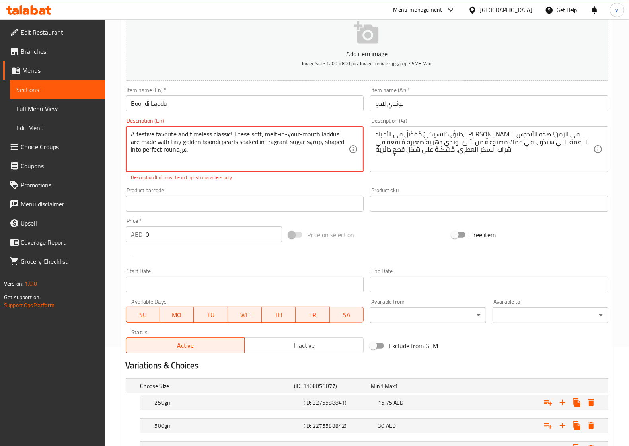
click at [171, 150] on textarea "A festive favorite and timeless classic! These soft, melt-in-your-mouth laddus …" at bounding box center [240, 149] width 218 height 38
click at [196, 142] on textarea "A festive favorite and timeless classic! These soft, melt-in-your-mouth laddus …" at bounding box center [240, 149] width 218 height 38
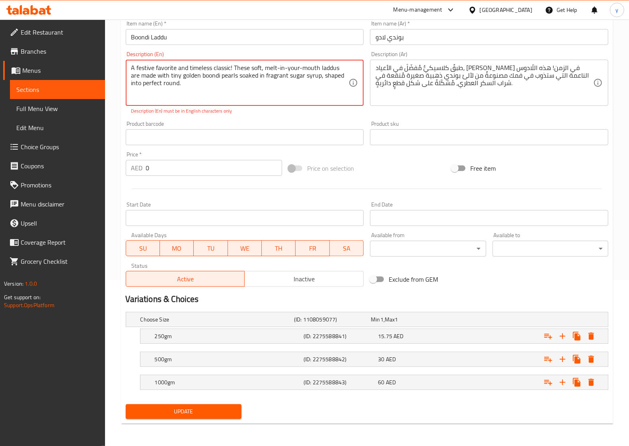
type textarea "A festive favorite and timeless classic! These soft, melt-in-your-mouth laddus …"
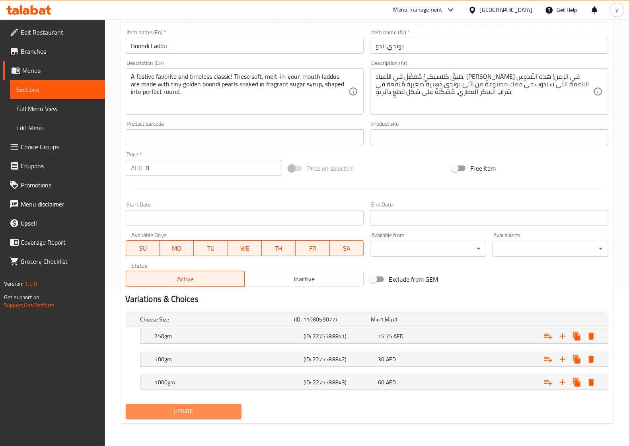
click at [179, 412] on span "Update" at bounding box center [183, 411] width 103 height 10
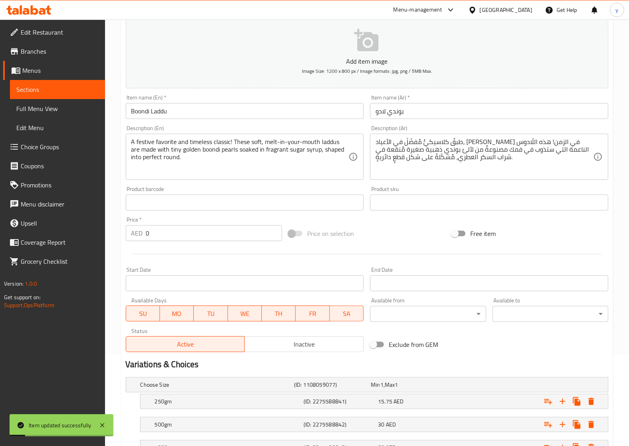
scroll to position [0, 0]
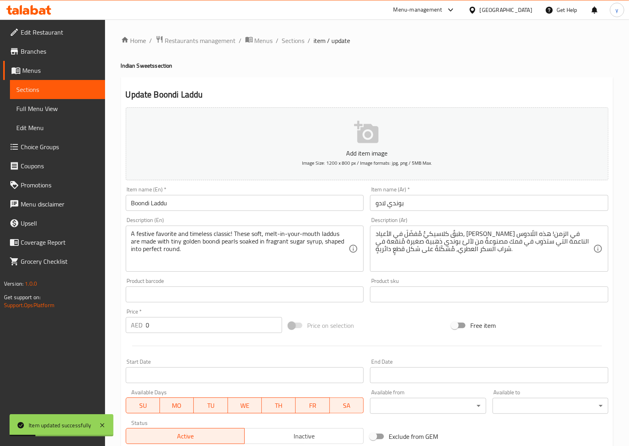
click at [287, 39] on span "Sections" at bounding box center [293, 41] width 23 height 10
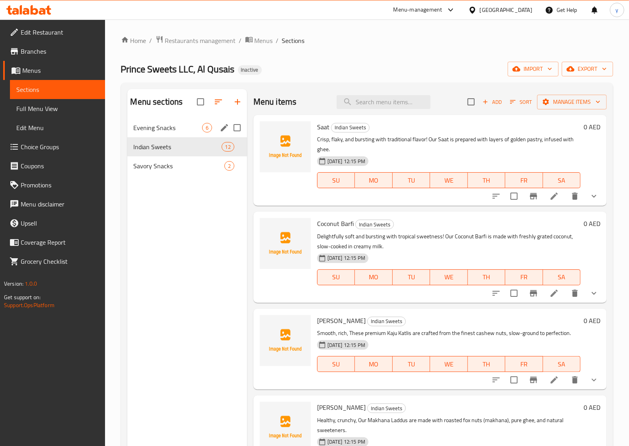
click at [159, 124] on span "Evening Snacks" at bounding box center [168, 128] width 68 height 10
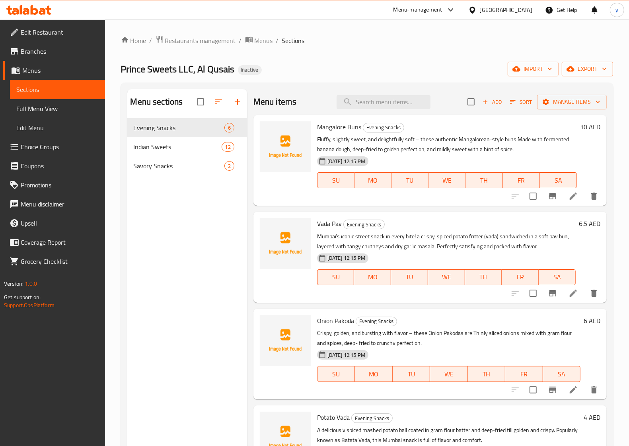
click at [53, 47] on span "Branches" at bounding box center [60, 52] width 78 height 10
